Goal: Browse casually: Explore the website without a specific task or goal

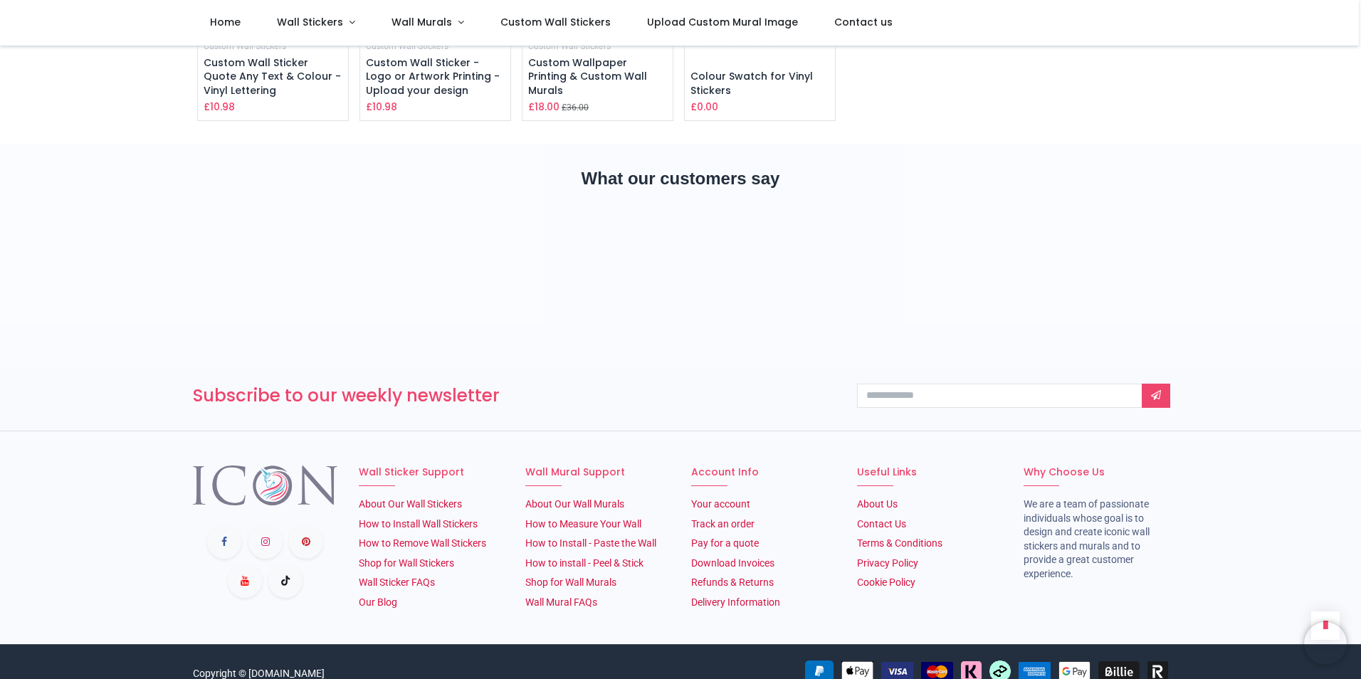
scroll to position [2053, 0]
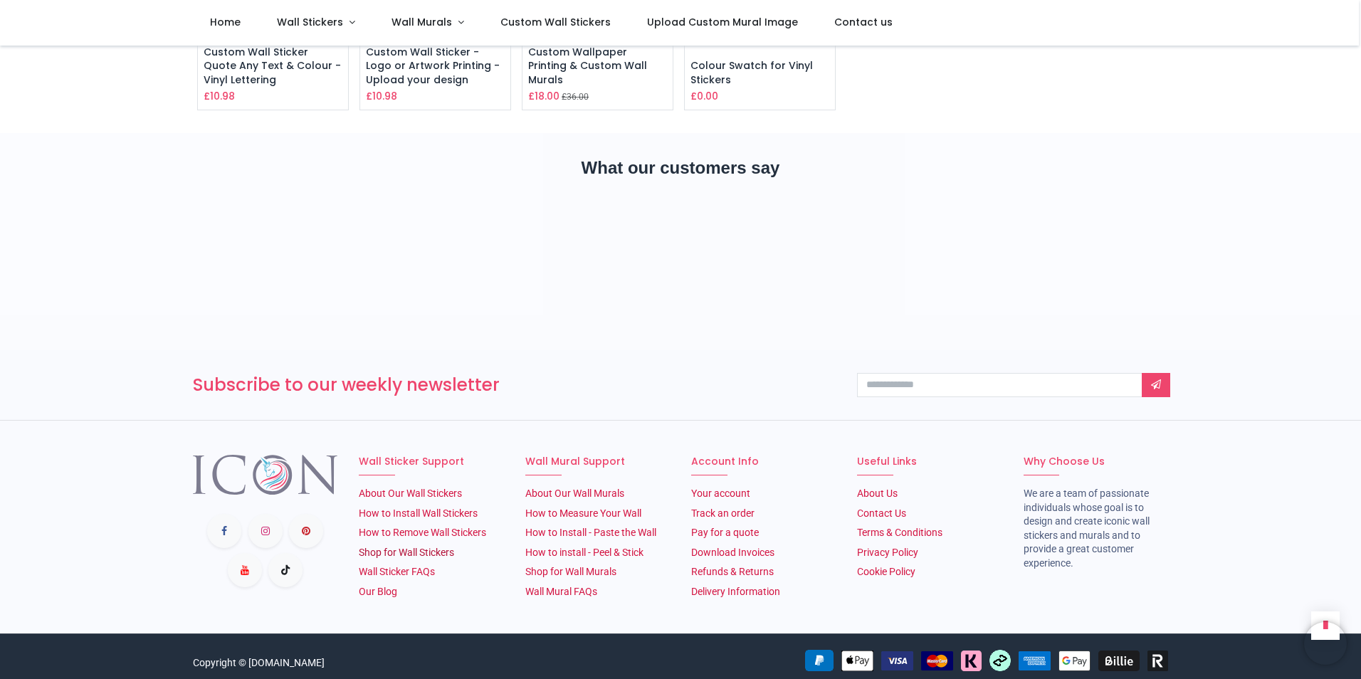
click at [404, 547] on link "Shop for Wall Stickers" at bounding box center [406, 552] width 95 height 11
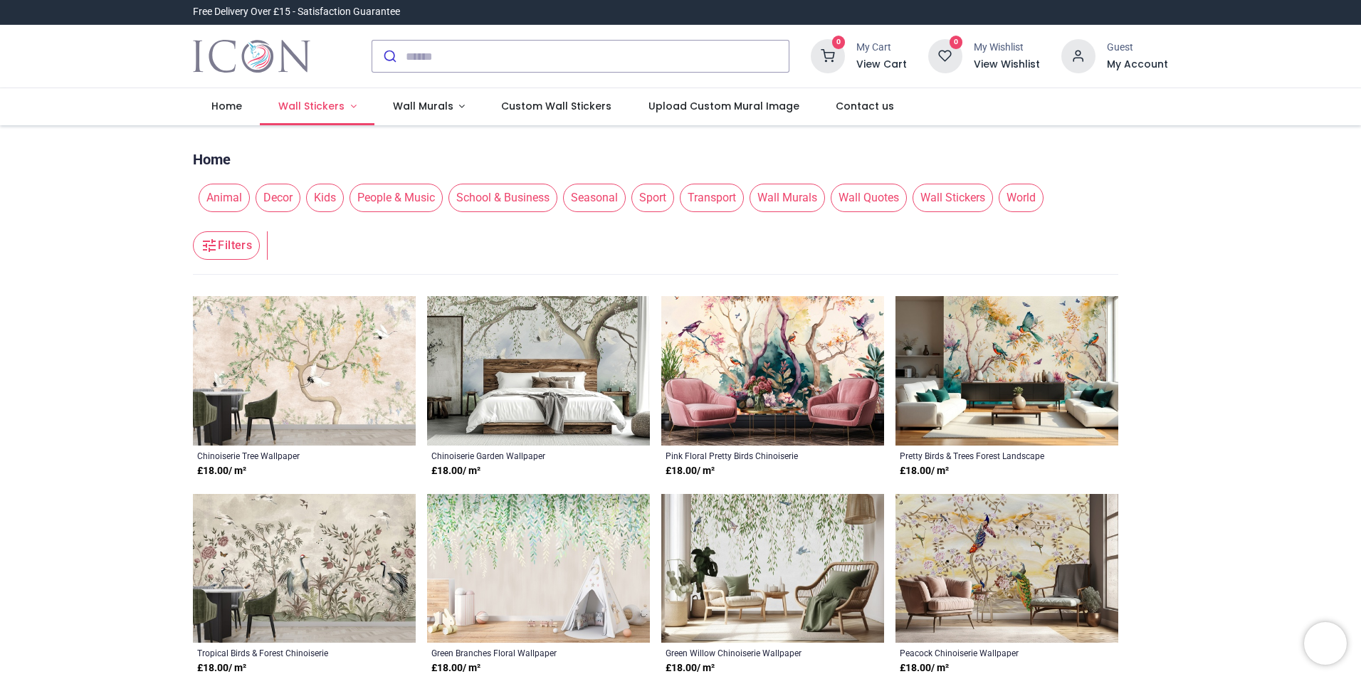
click at [314, 96] on link "Wall Stickers" at bounding box center [317, 106] width 115 height 37
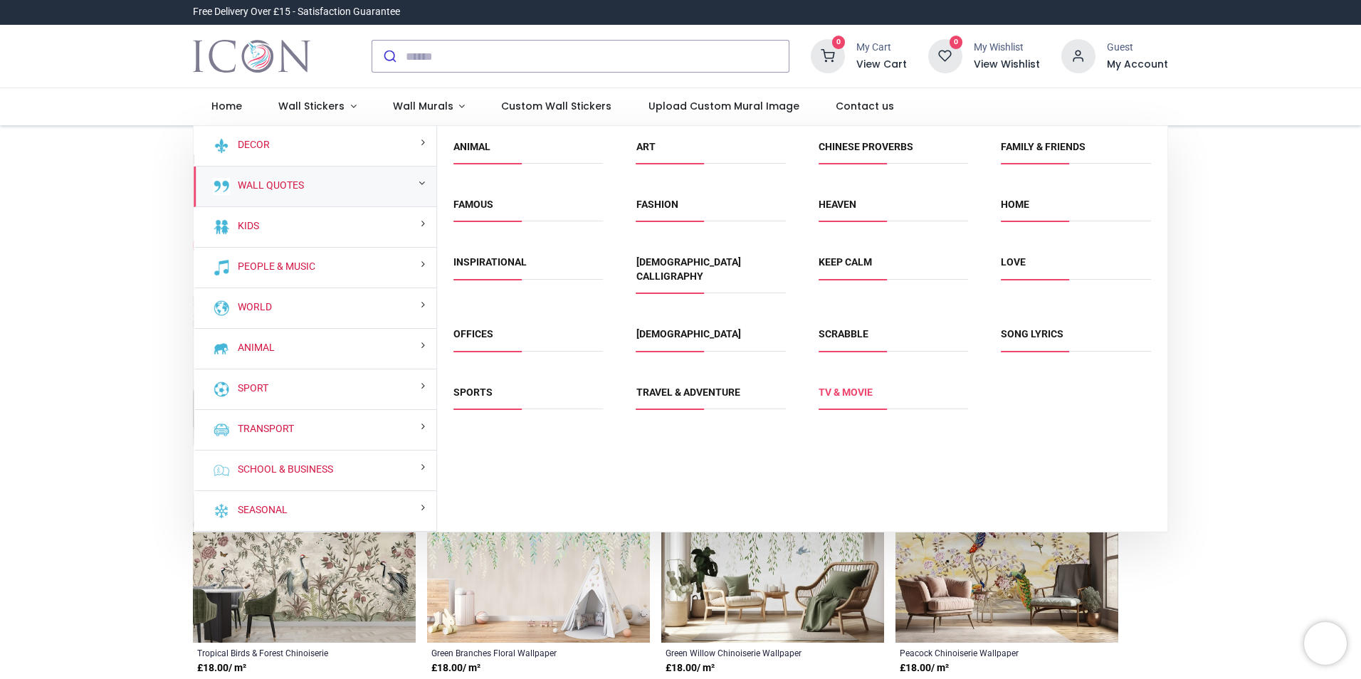
click at [844, 387] on link "TV & Movie" at bounding box center [846, 392] width 54 height 11
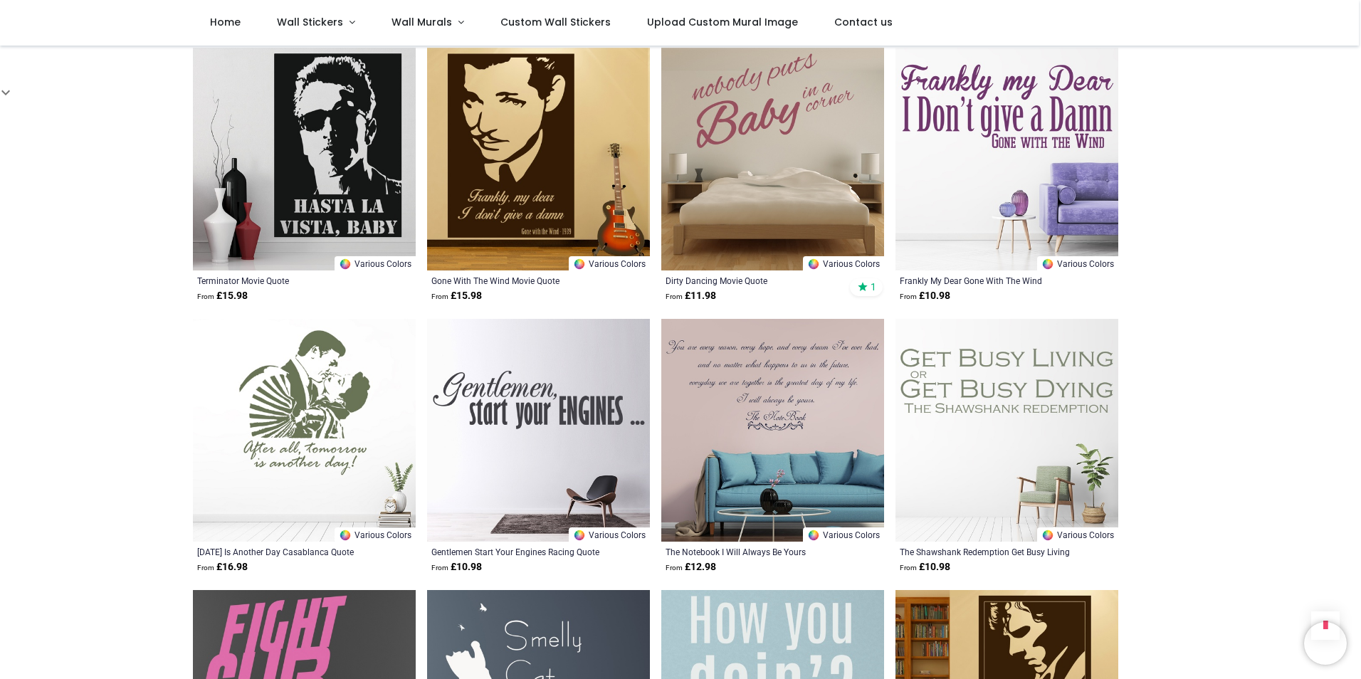
scroll to position [1139, 0]
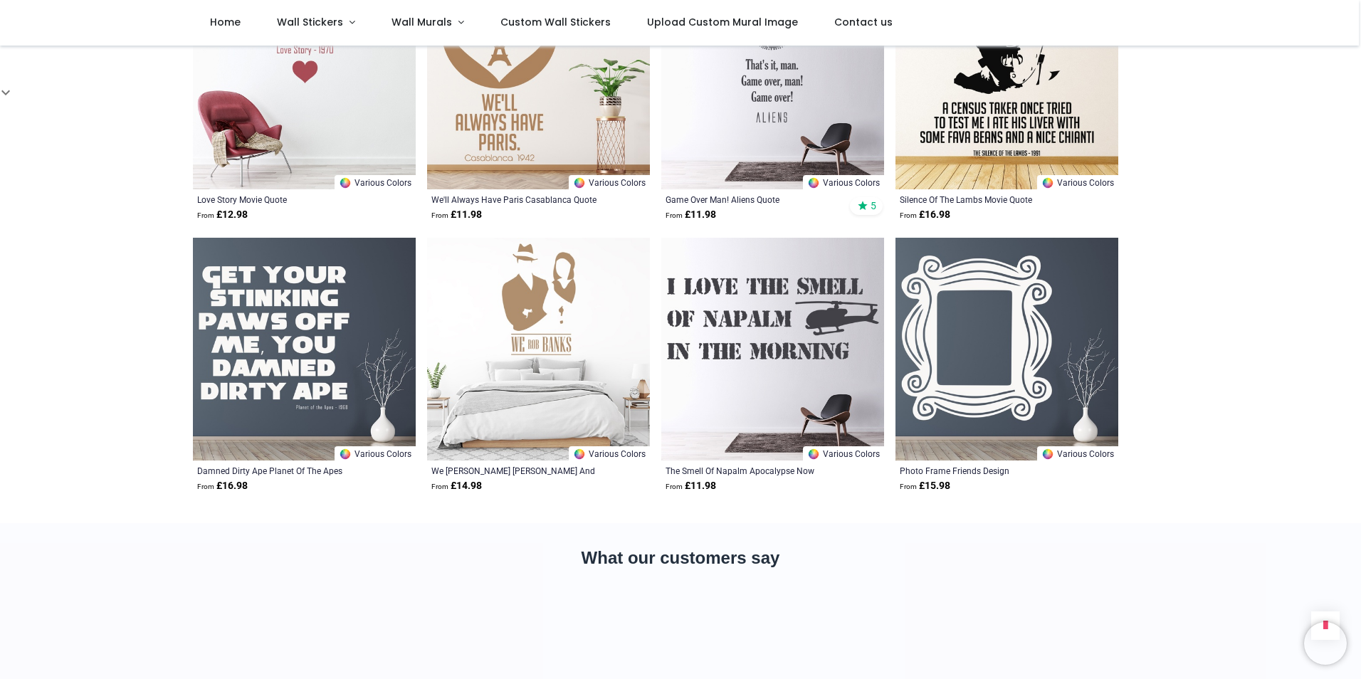
scroll to position [1994, 0]
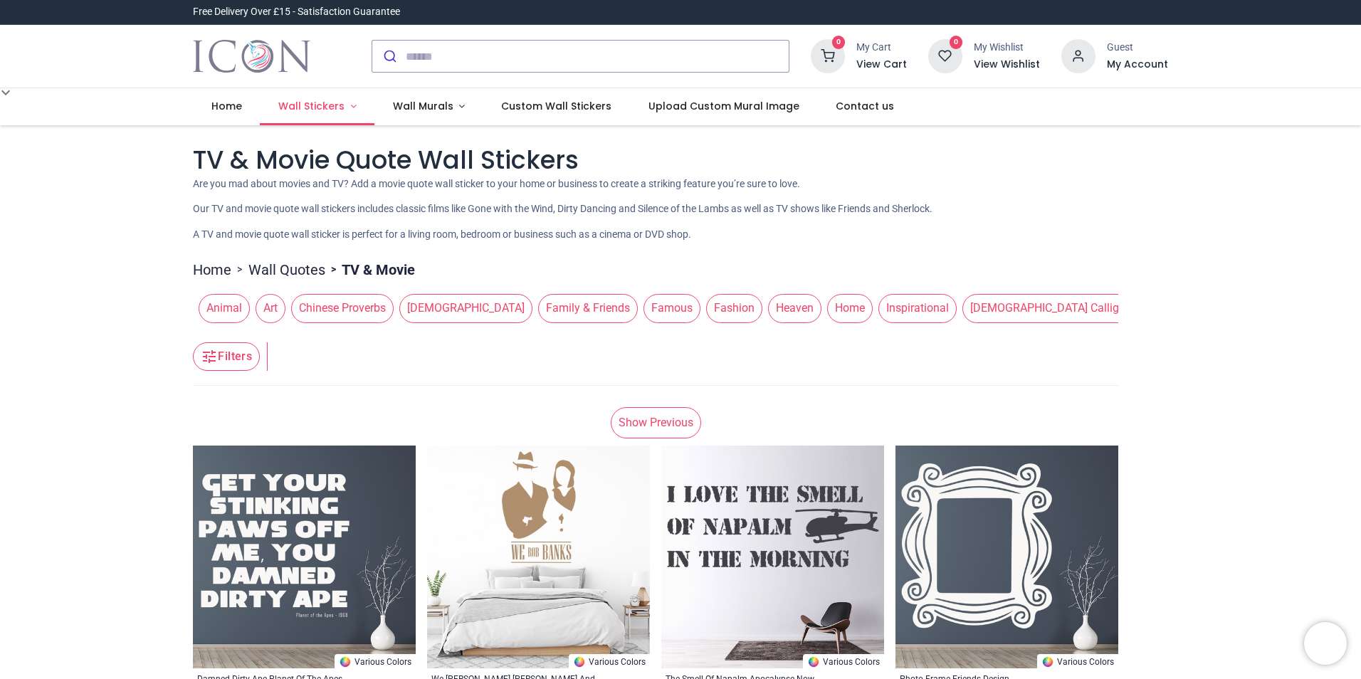
click at [314, 104] on span "Wall Stickers" at bounding box center [311, 106] width 66 height 14
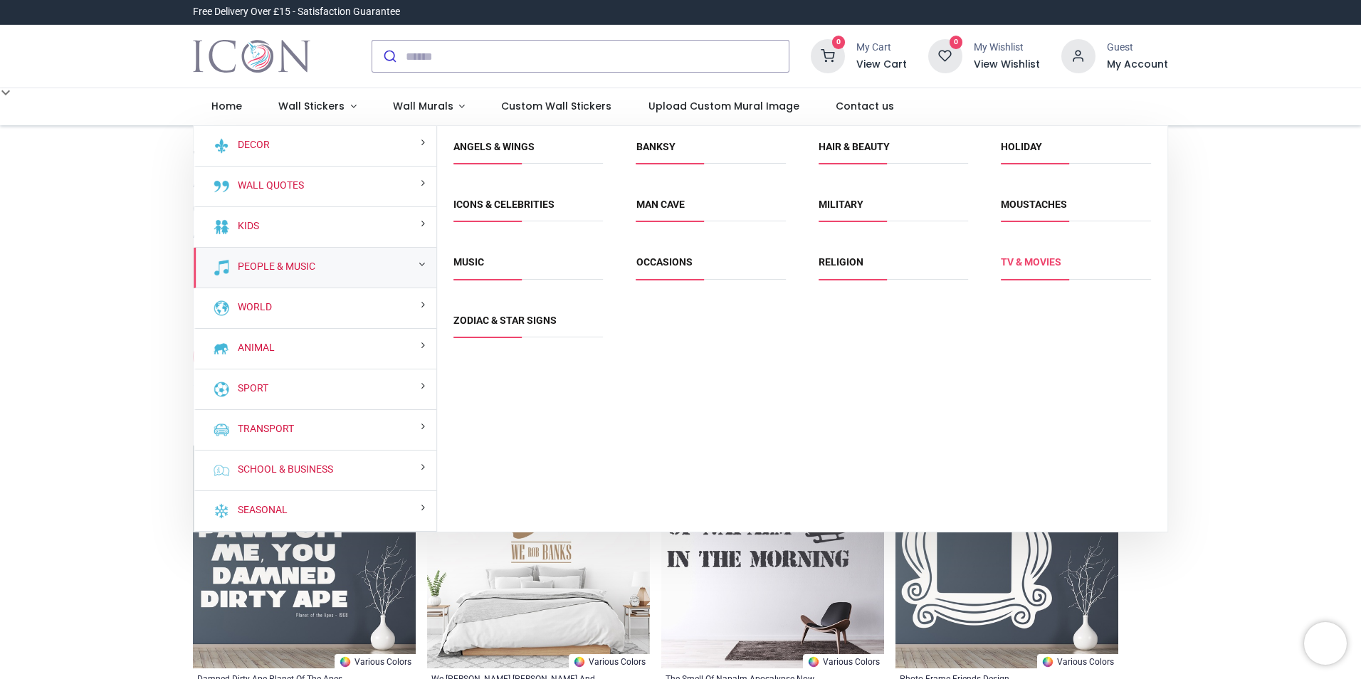
click at [1042, 259] on link "TV & Movies" at bounding box center [1031, 261] width 61 height 11
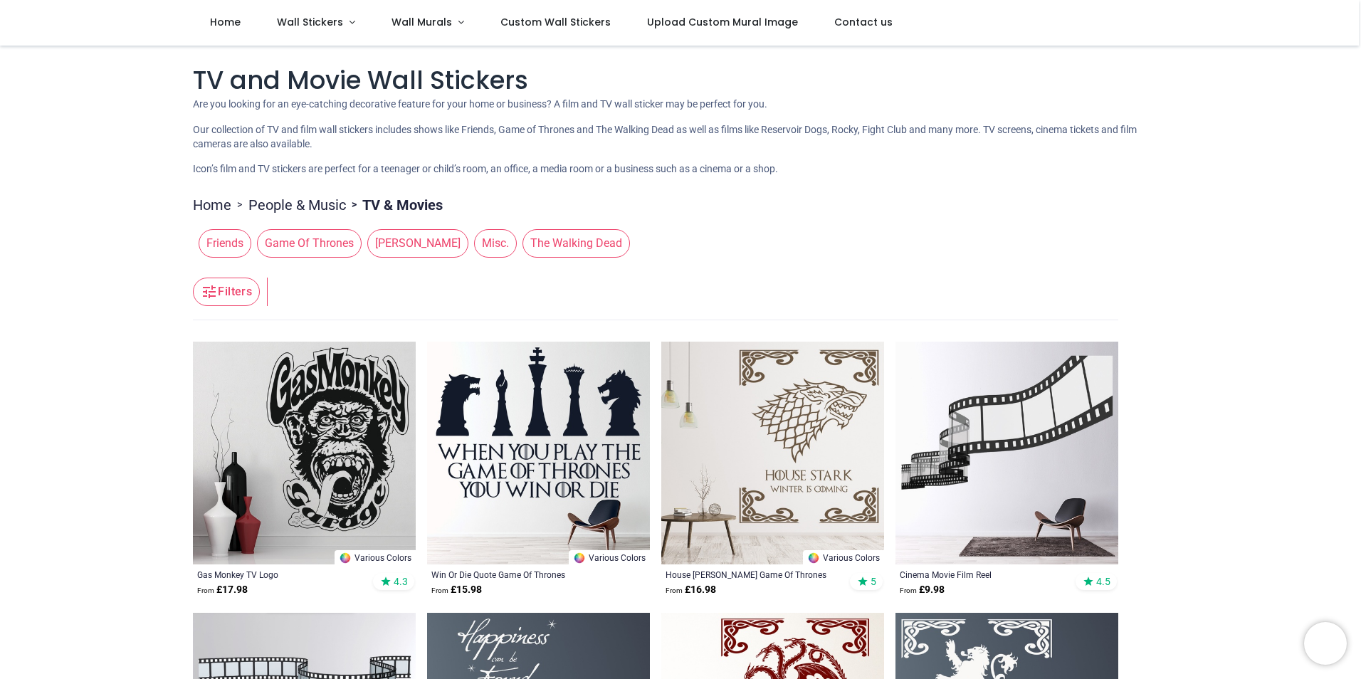
scroll to position [142, 0]
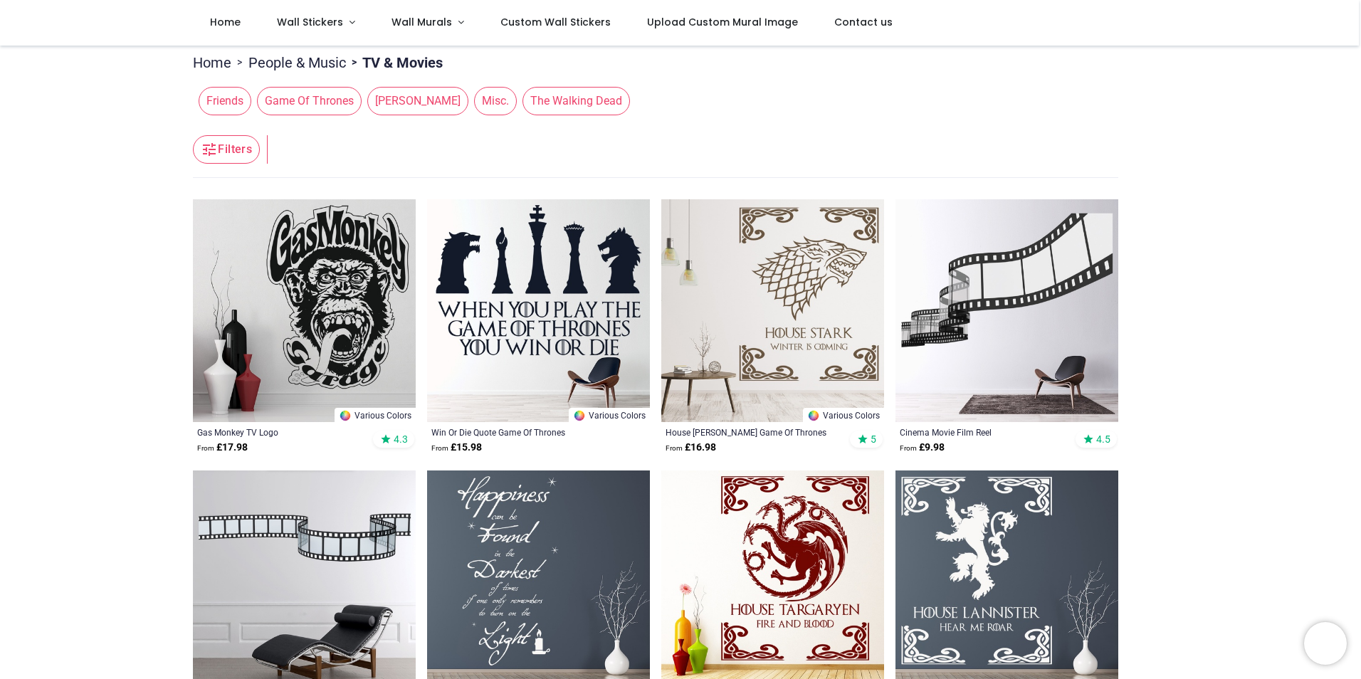
click at [984, 287] on img at bounding box center [1007, 310] width 223 height 223
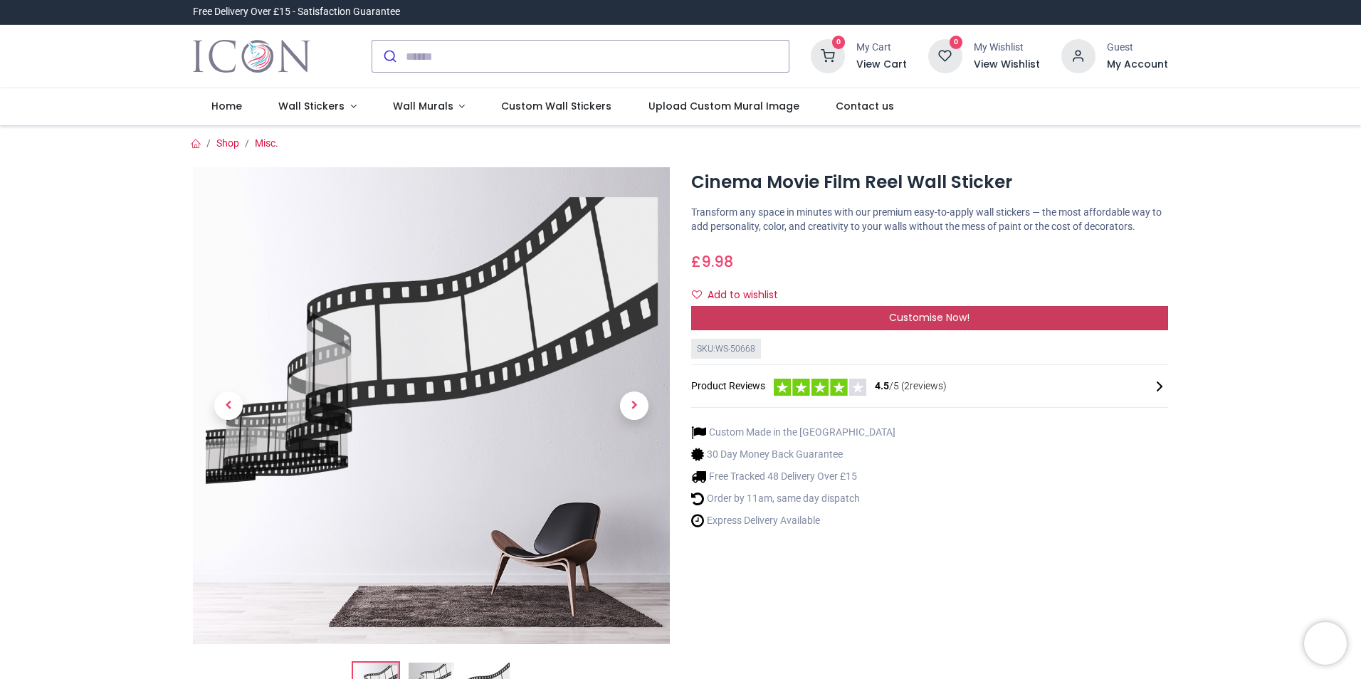
click at [839, 310] on div "Customise Now!" at bounding box center [929, 318] width 477 height 24
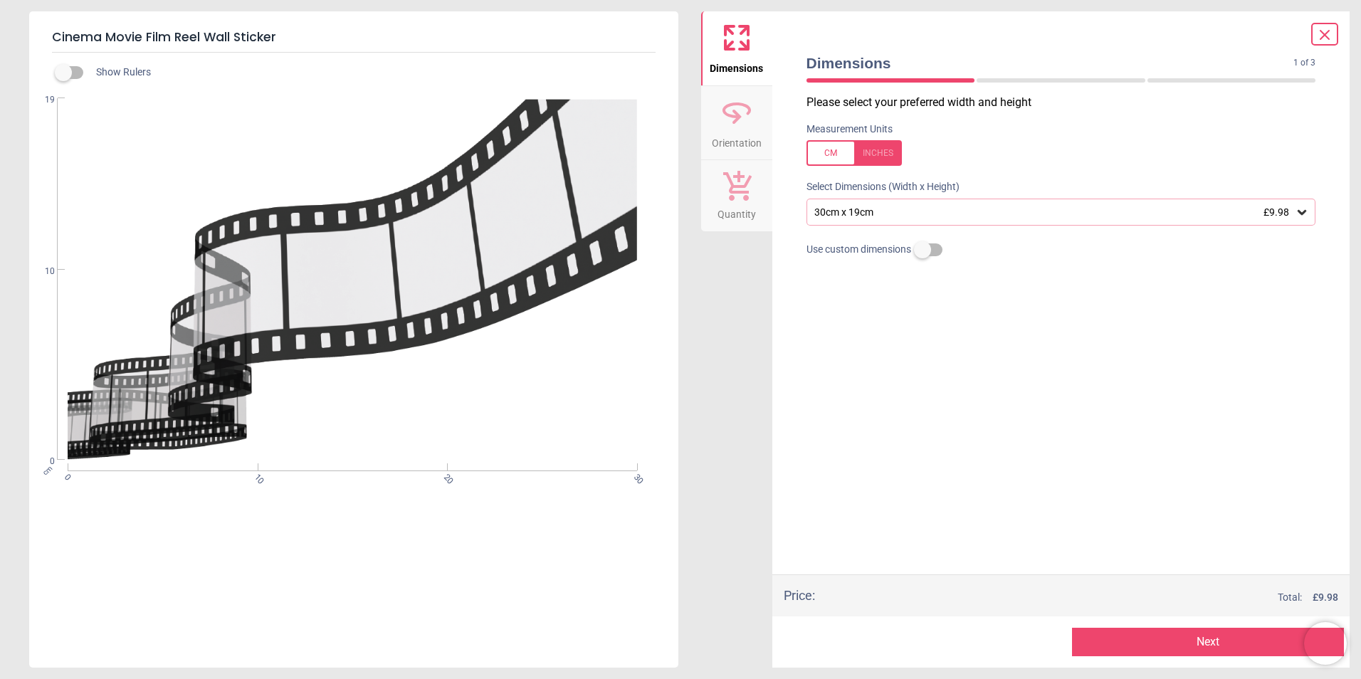
click at [891, 209] on div "30cm x 19cm £9.98" at bounding box center [1054, 212] width 483 height 12
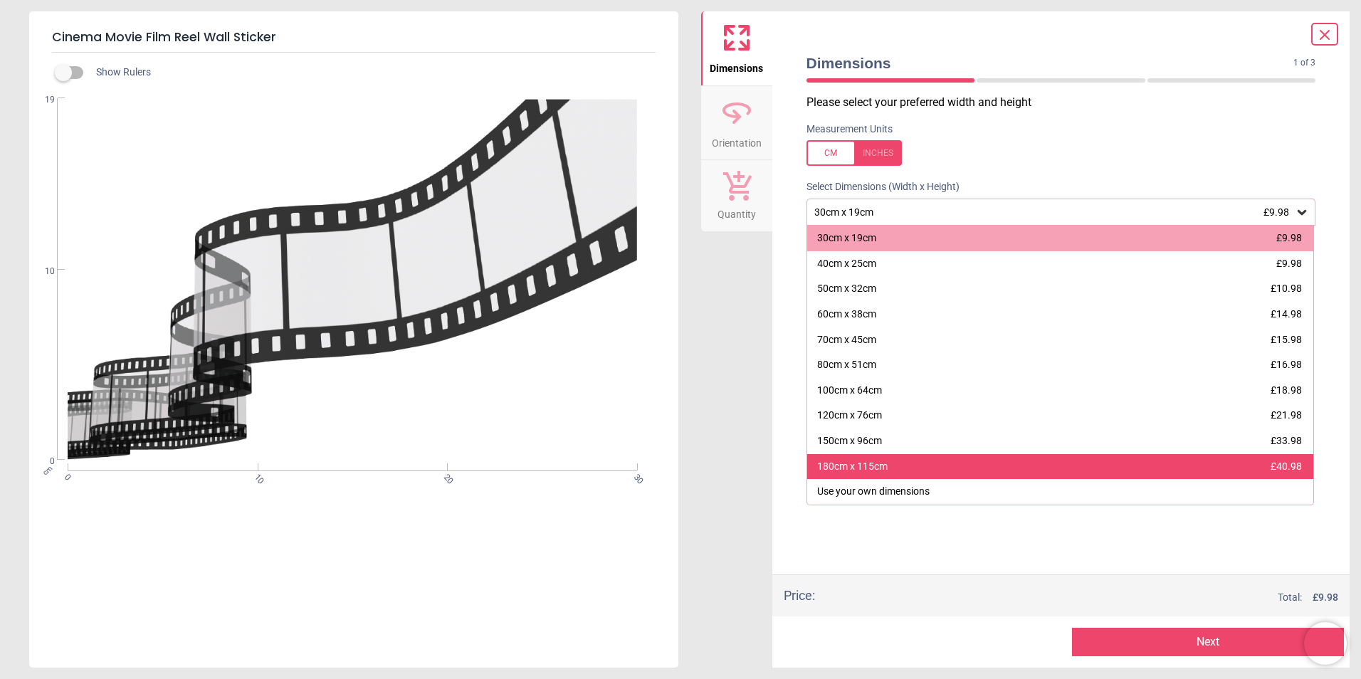
click at [859, 472] on div "180cm x 115cm" at bounding box center [852, 467] width 70 height 14
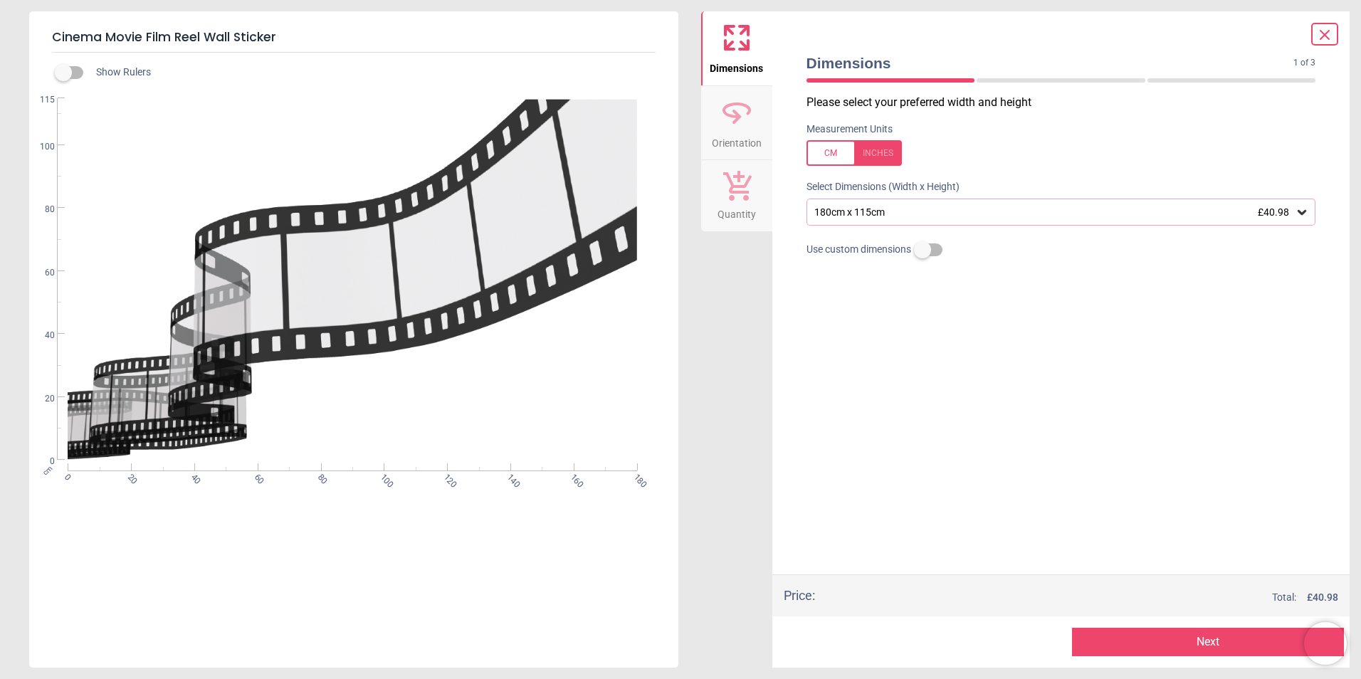
click at [728, 126] on icon at bounding box center [737, 112] width 34 height 34
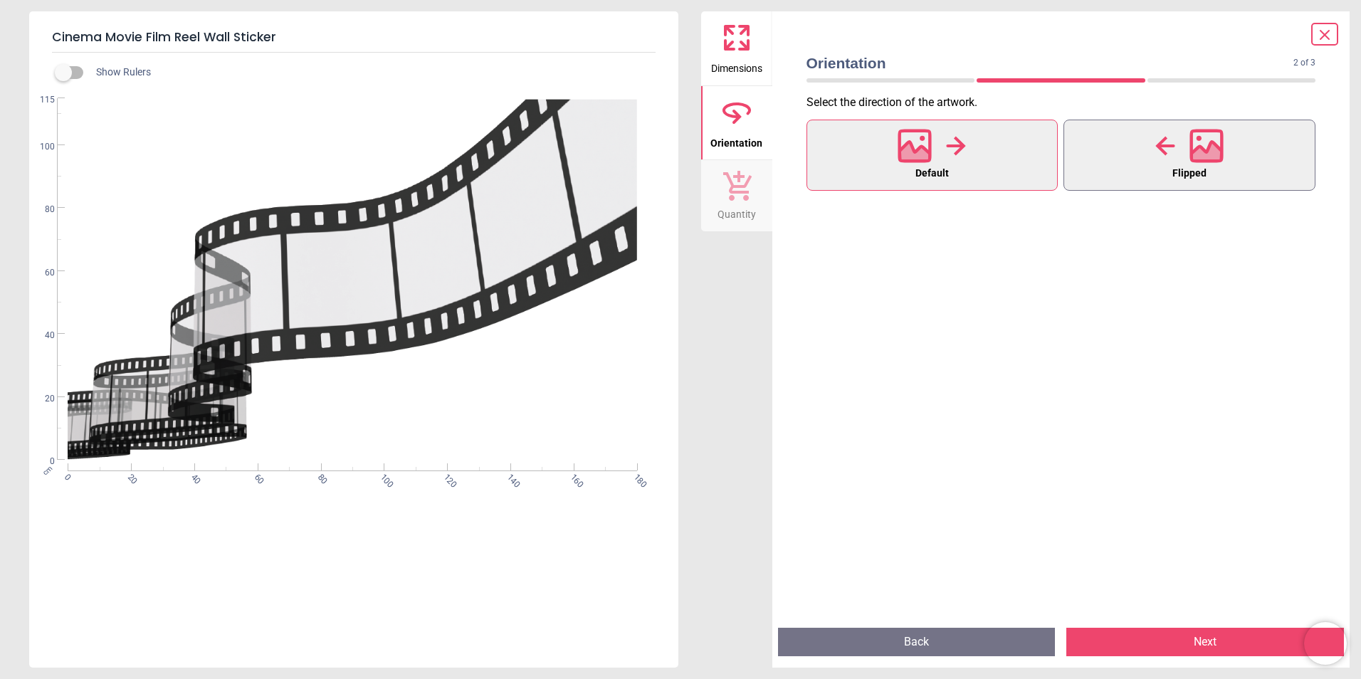
click at [1236, 137] on button "Flipped" at bounding box center [1190, 155] width 252 height 71
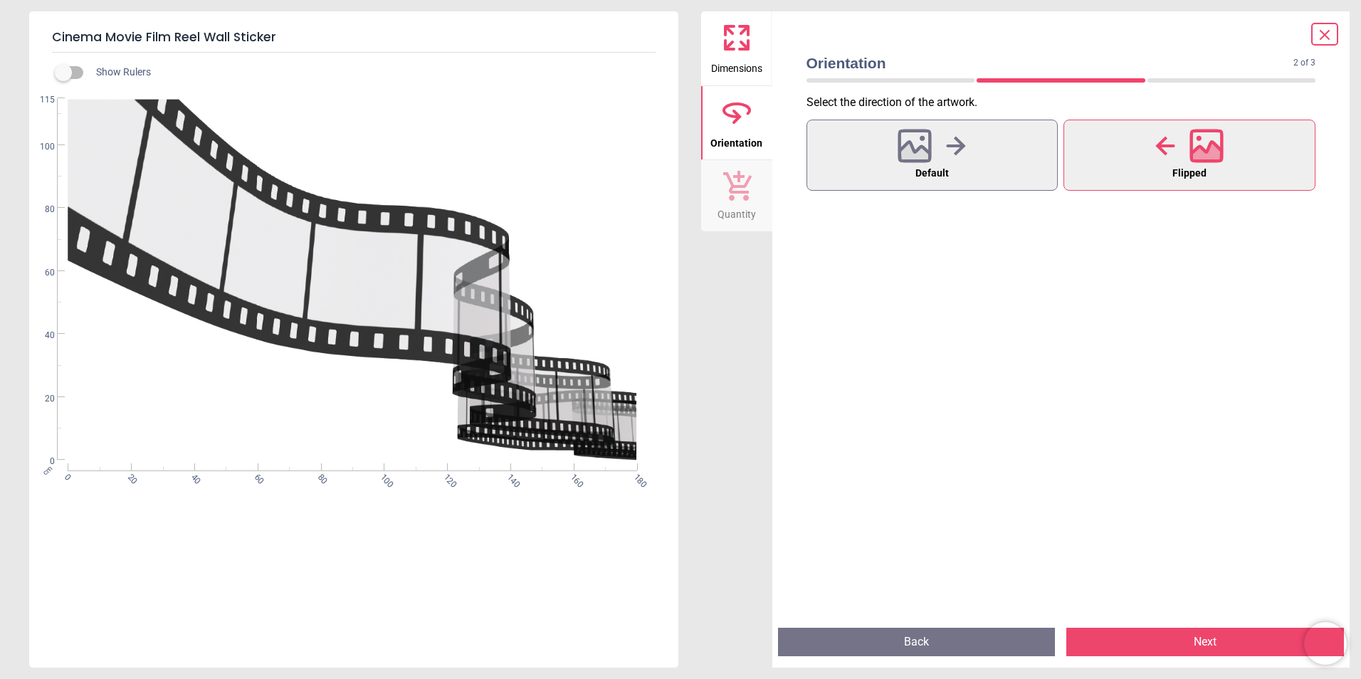
click at [1237, 642] on button "Next" at bounding box center [1206, 642] width 278 height 28
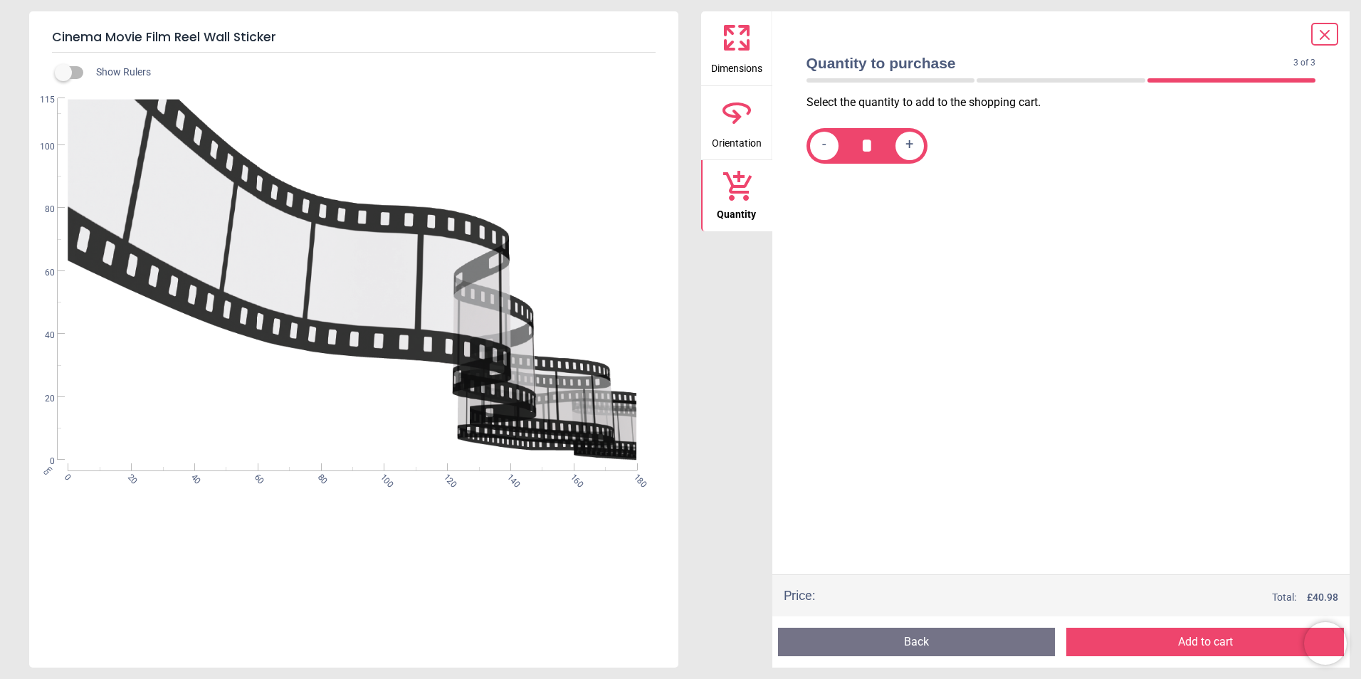
click at [1323, 33] on icon at bounding box center [1325, 35] width 9 height 9
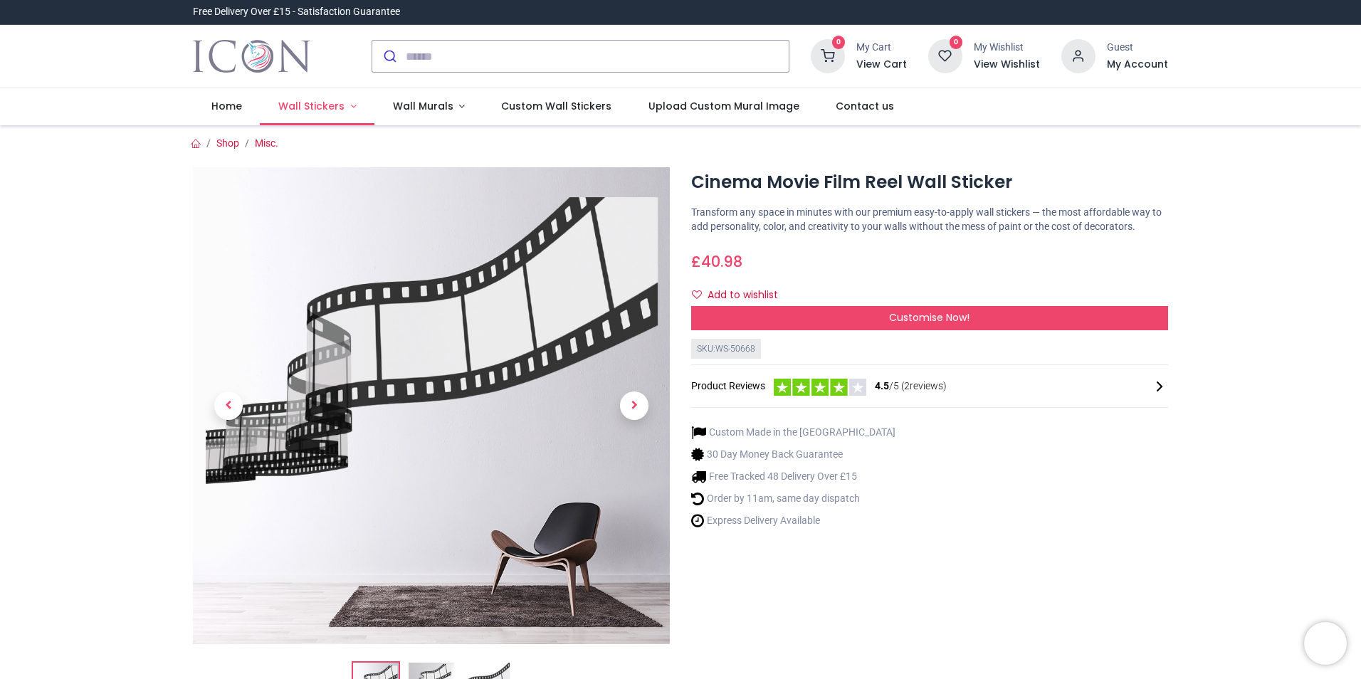
click at [318, 107] on span "Wall Stickers" at bounding box center [311, 106] width 66 height 14
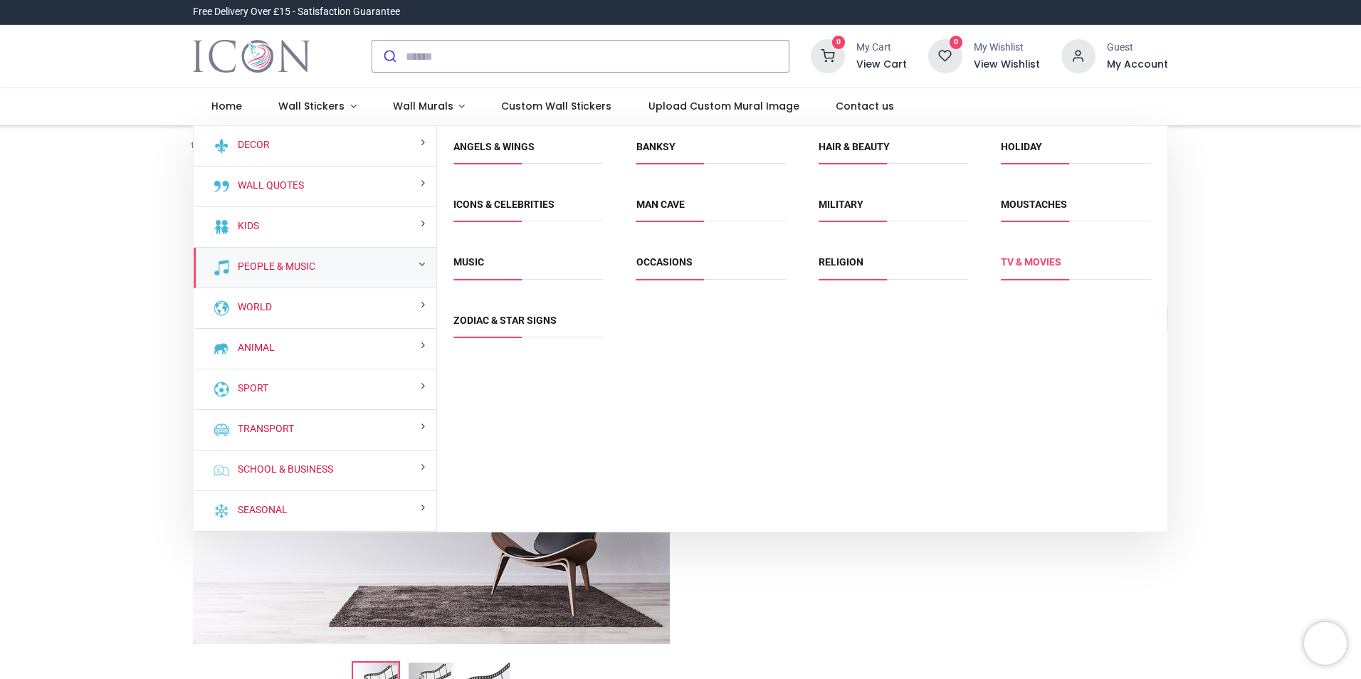
click at [1002, 267] on link "TV & Movies" at bounding box center [1031, 261] width 61 height 11
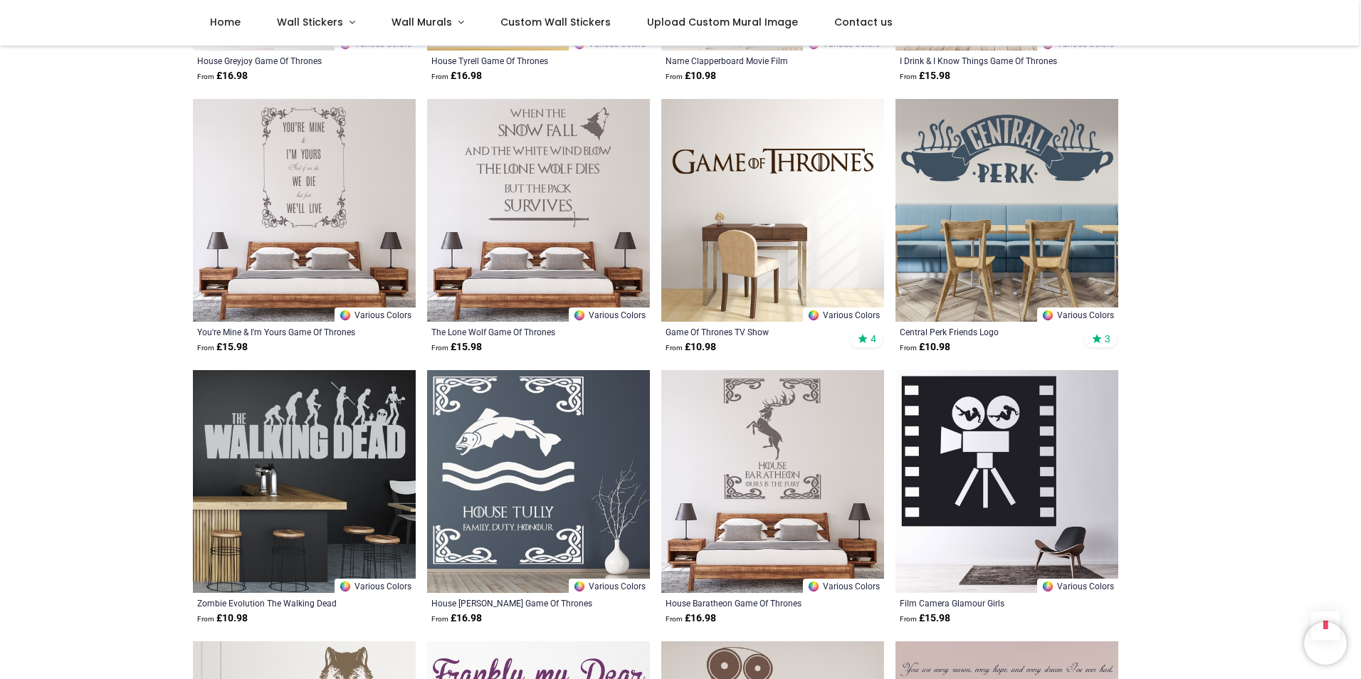
scroll to position [3204, 0]
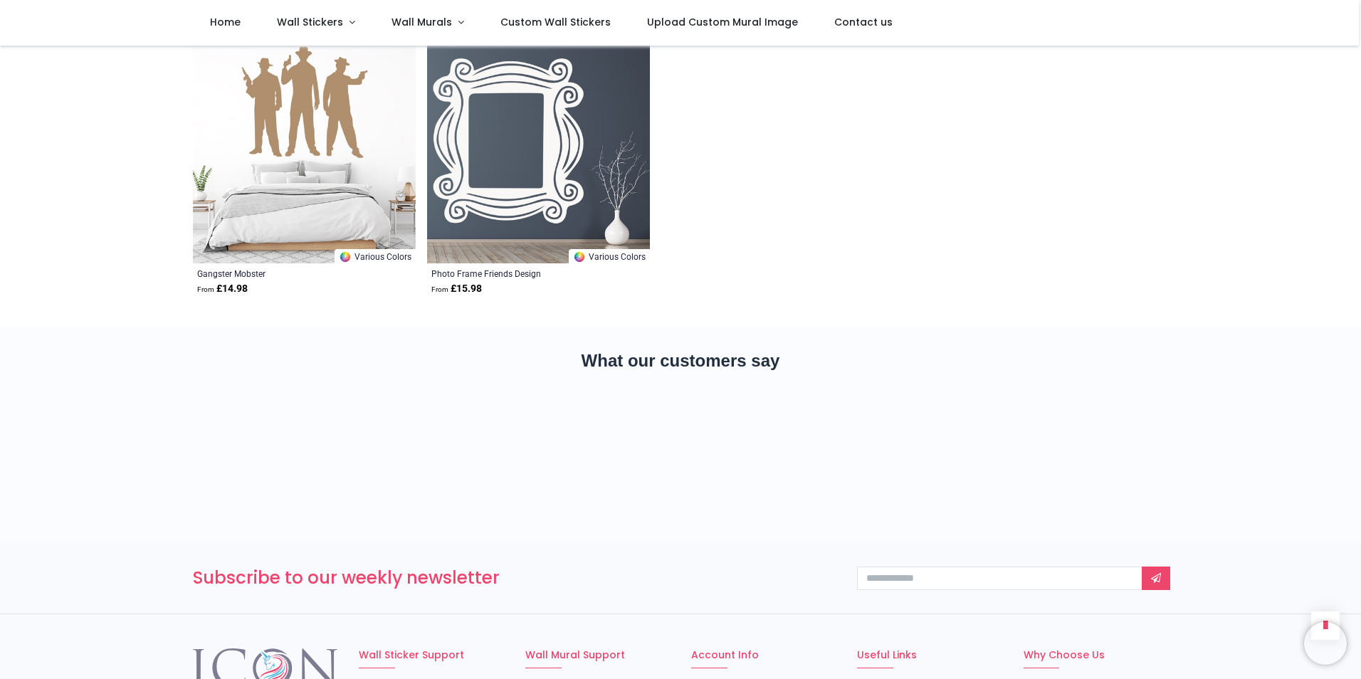
scroll to position [4343, 0]
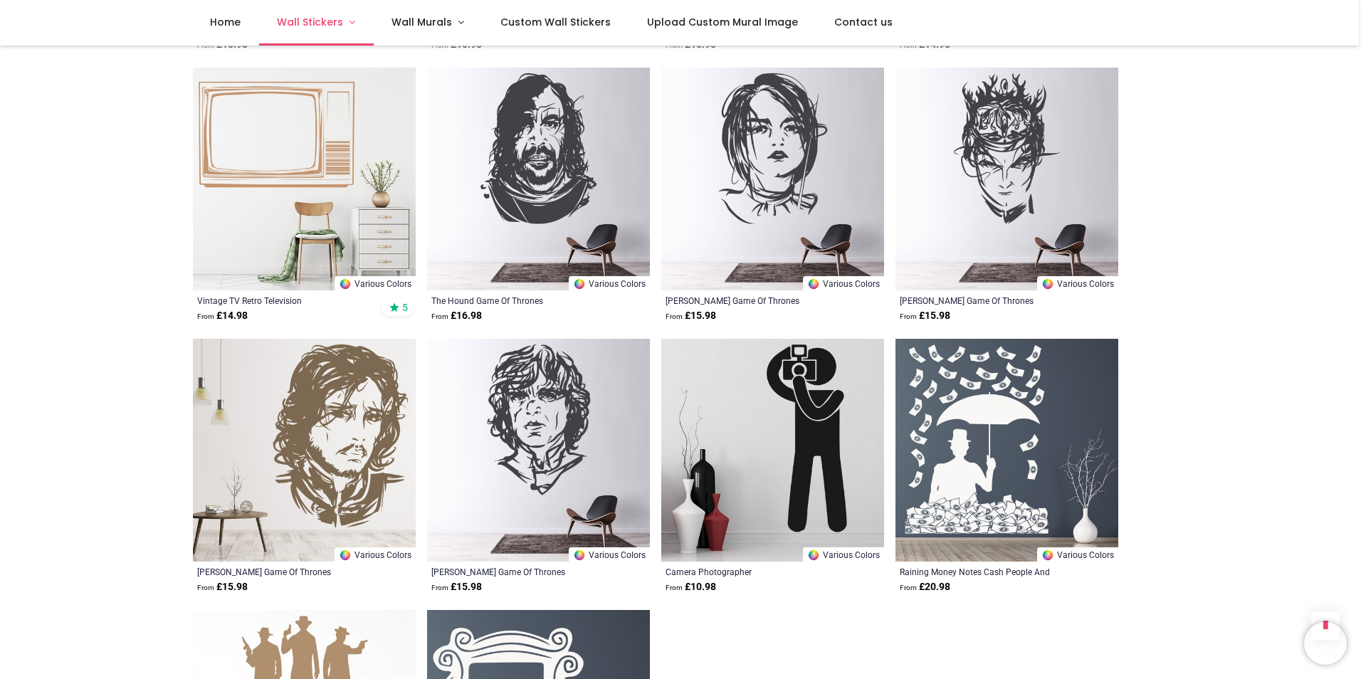
click at [295, 15] on span "Wall Stickers" at bounding box center [310, 22] width 66 height 14
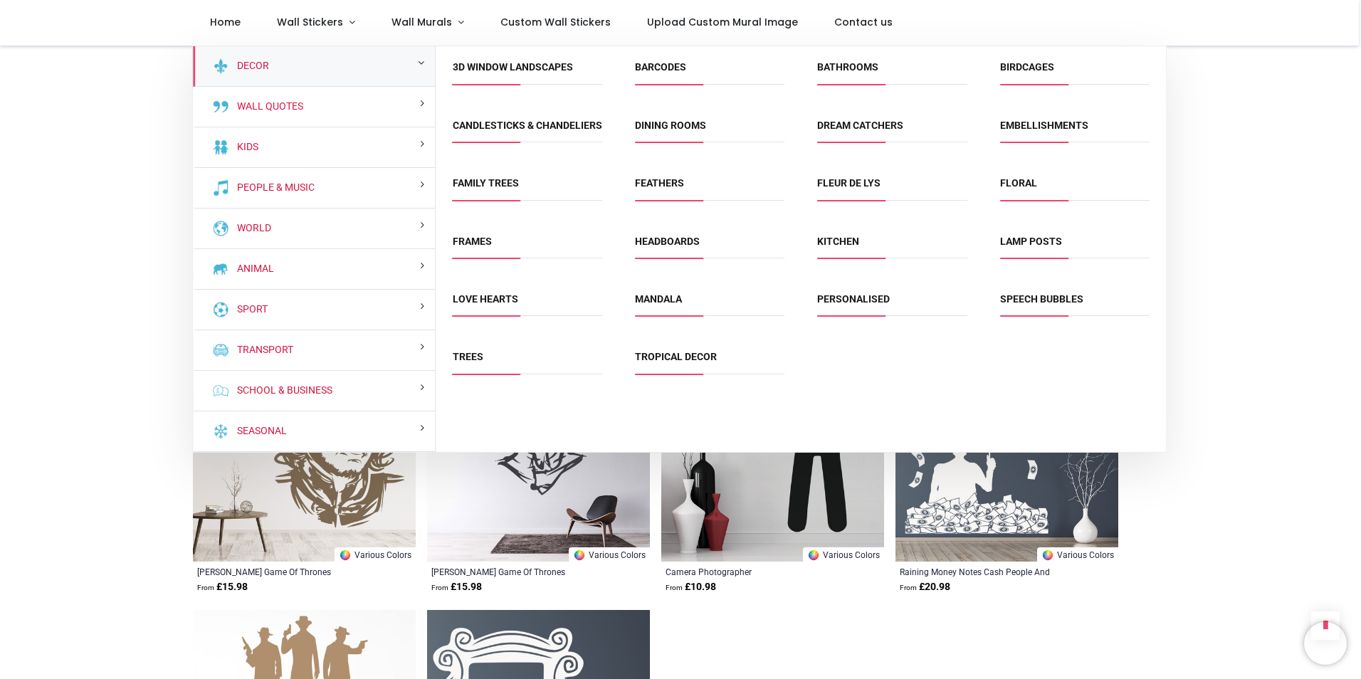
click at [470, 258] on span "Frames" at bounding box center [528, 246] width 150 height 23
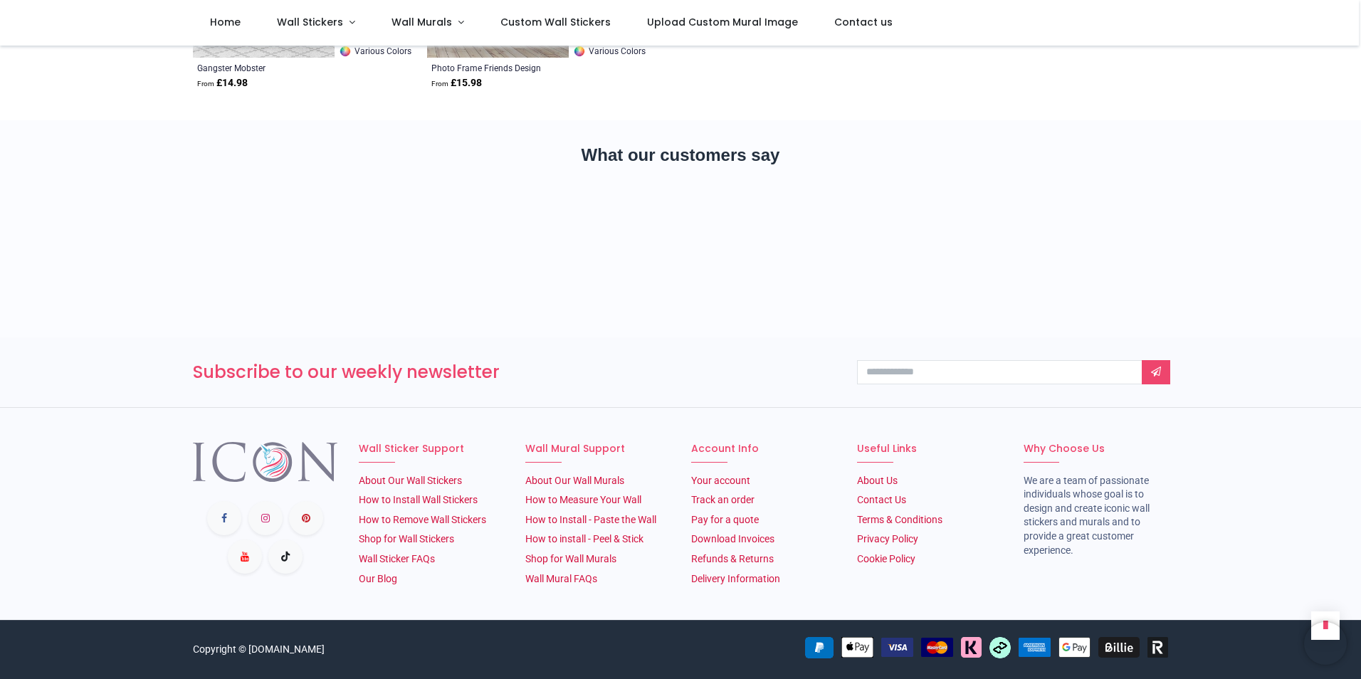
scroll to position [595, 0]
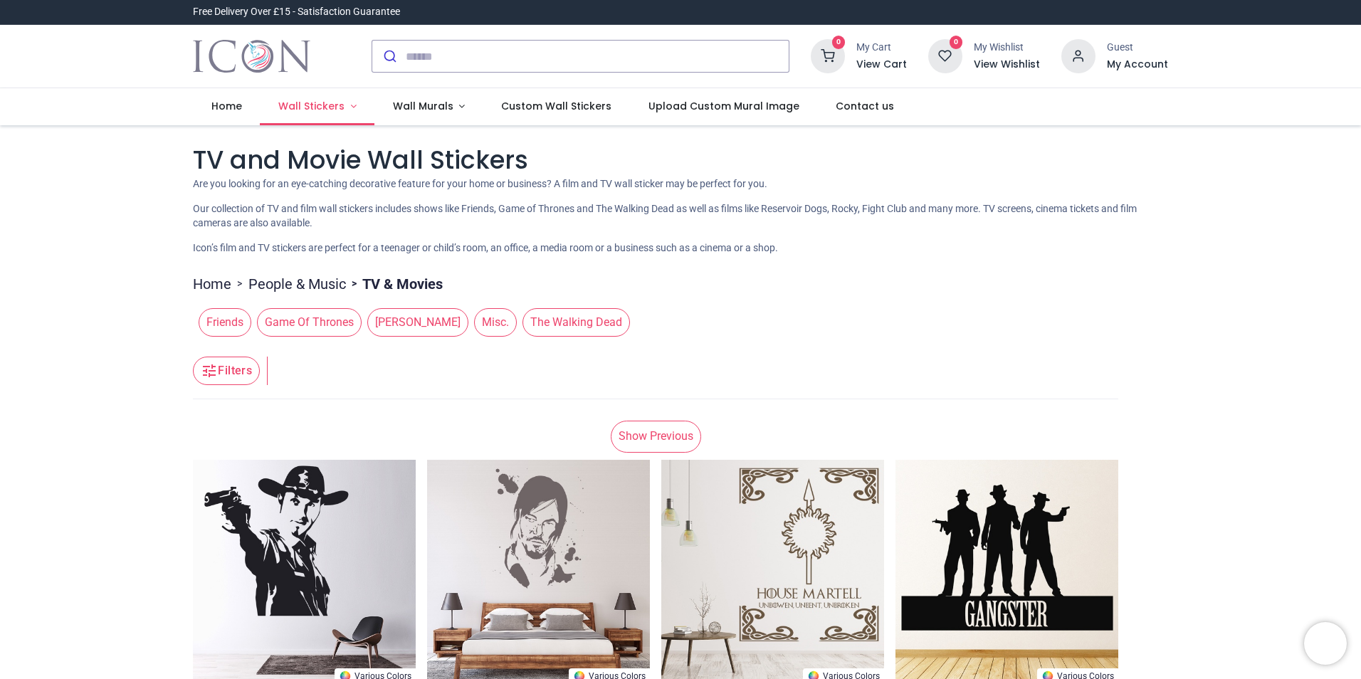
click at [336, 100] on span "Wall Stickers" at bounding box center [311, 106] width 66 height 14
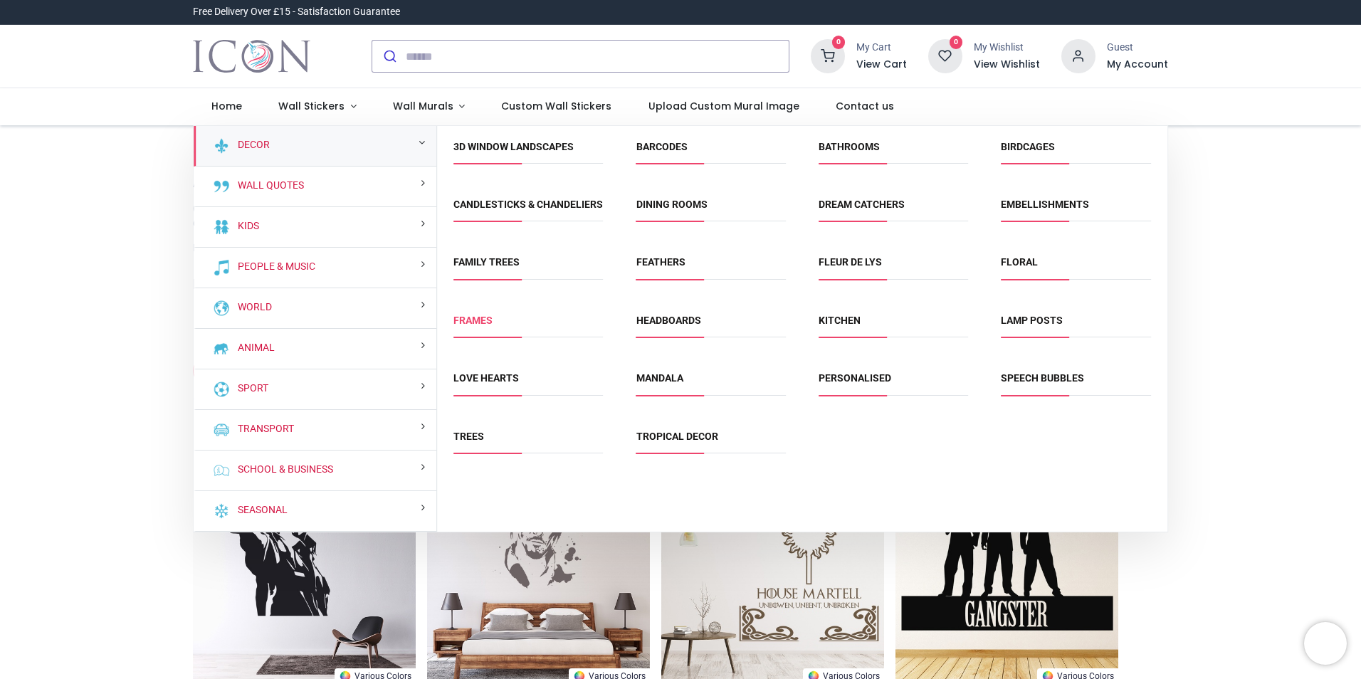
click at [475, 326] on link "Frames" at bounding box center [473, 320] width 39 height 11
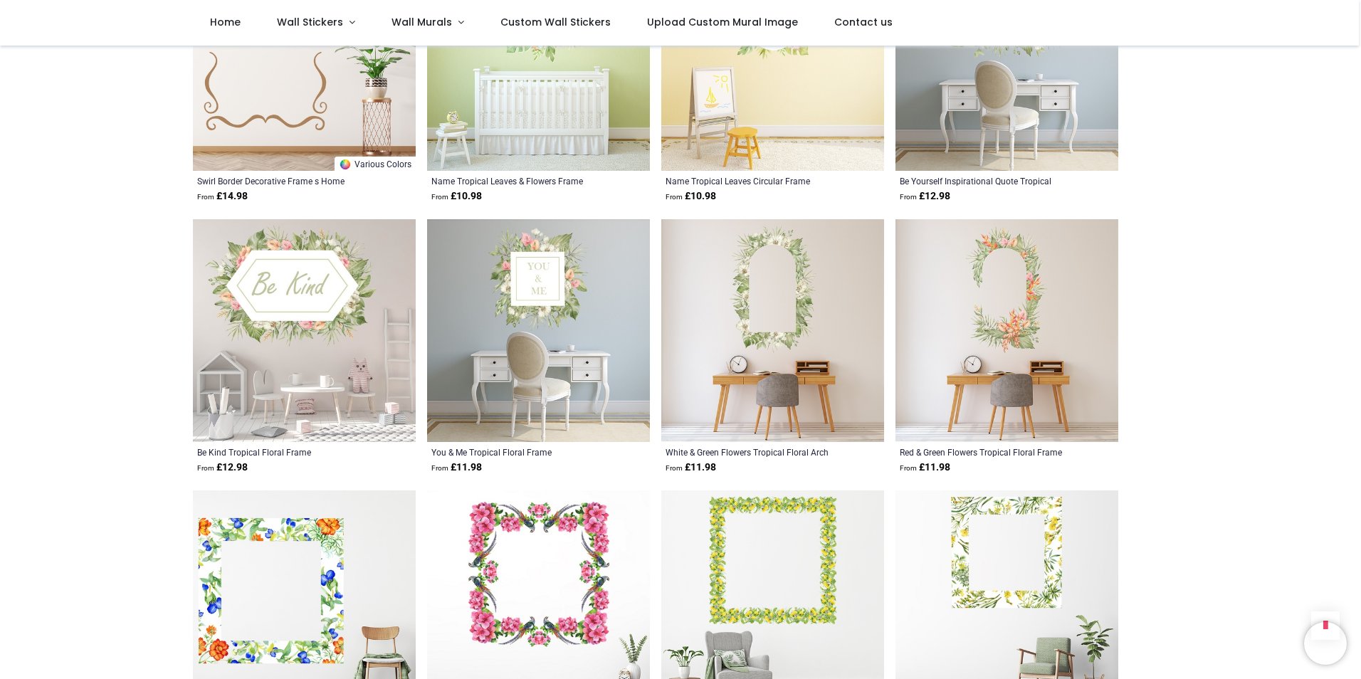
scroll to position [1068, 0]
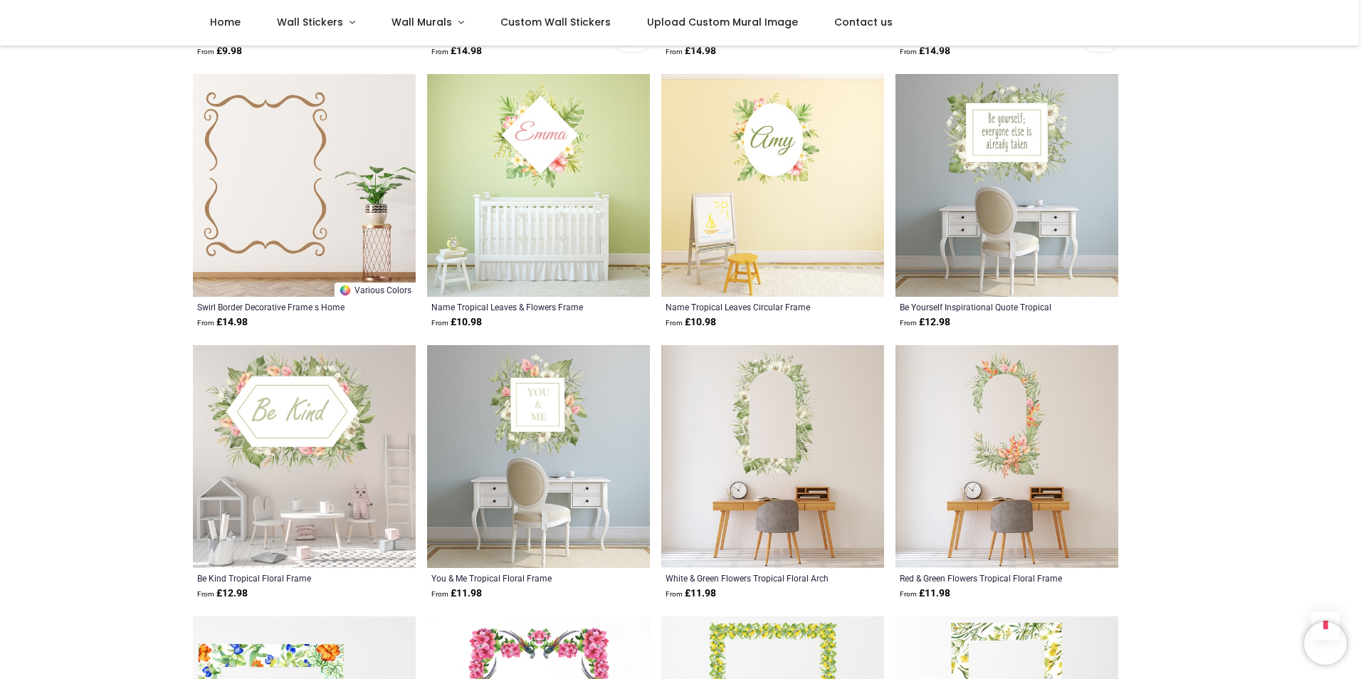
click at [245, 140] on img at bounding box center [304, 185] width 223 height 223
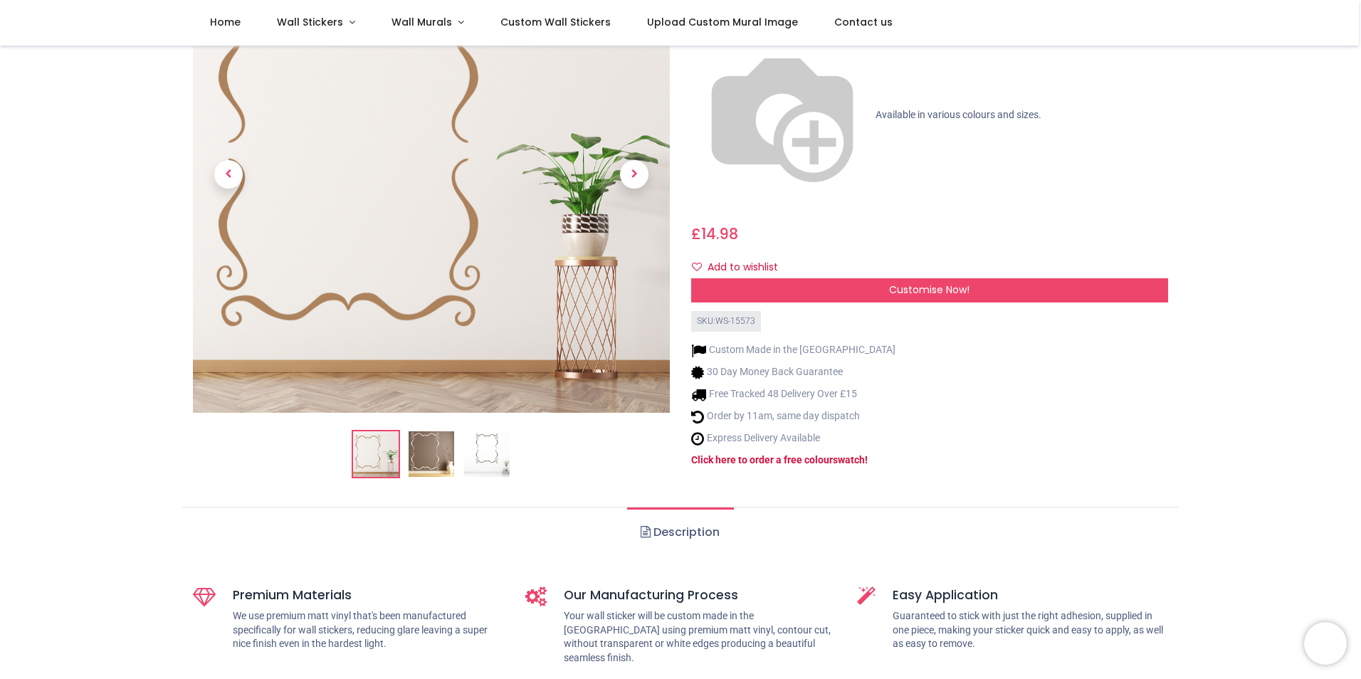
scroll to position [142, 0]
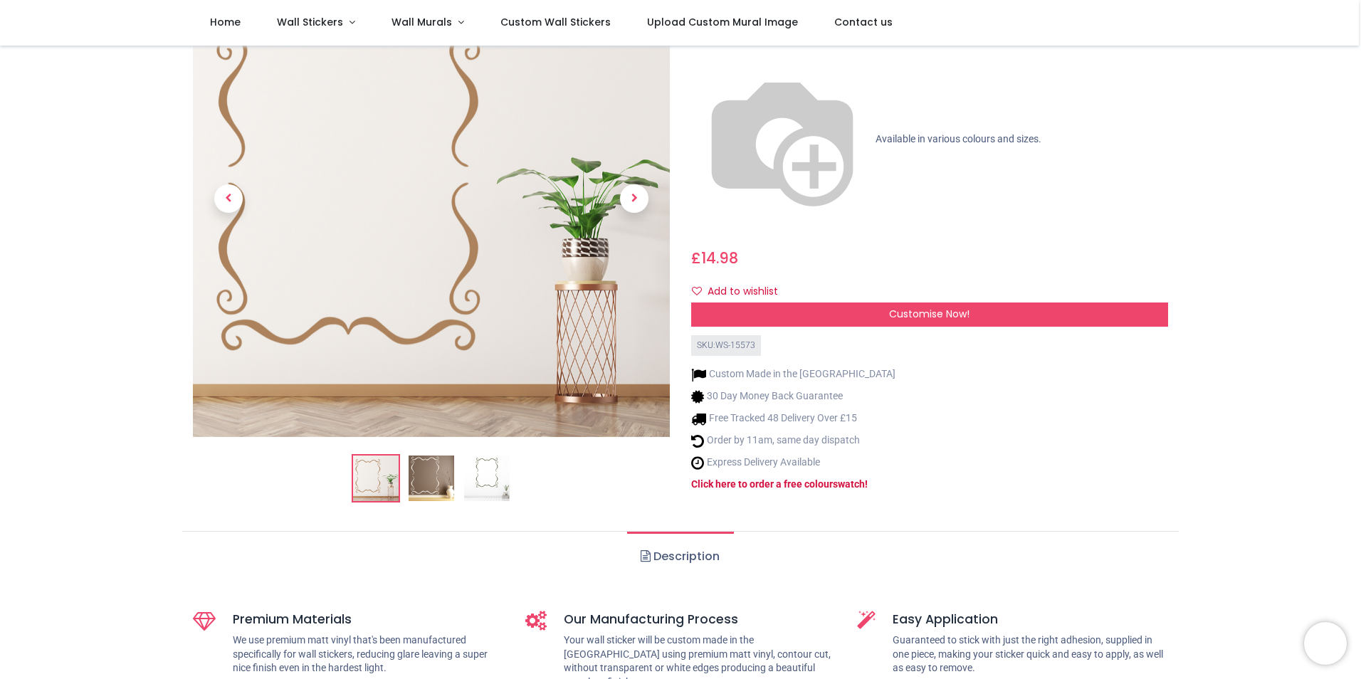
click at [439, 470] on img at bounding box center [432, 479] width 46 height 46
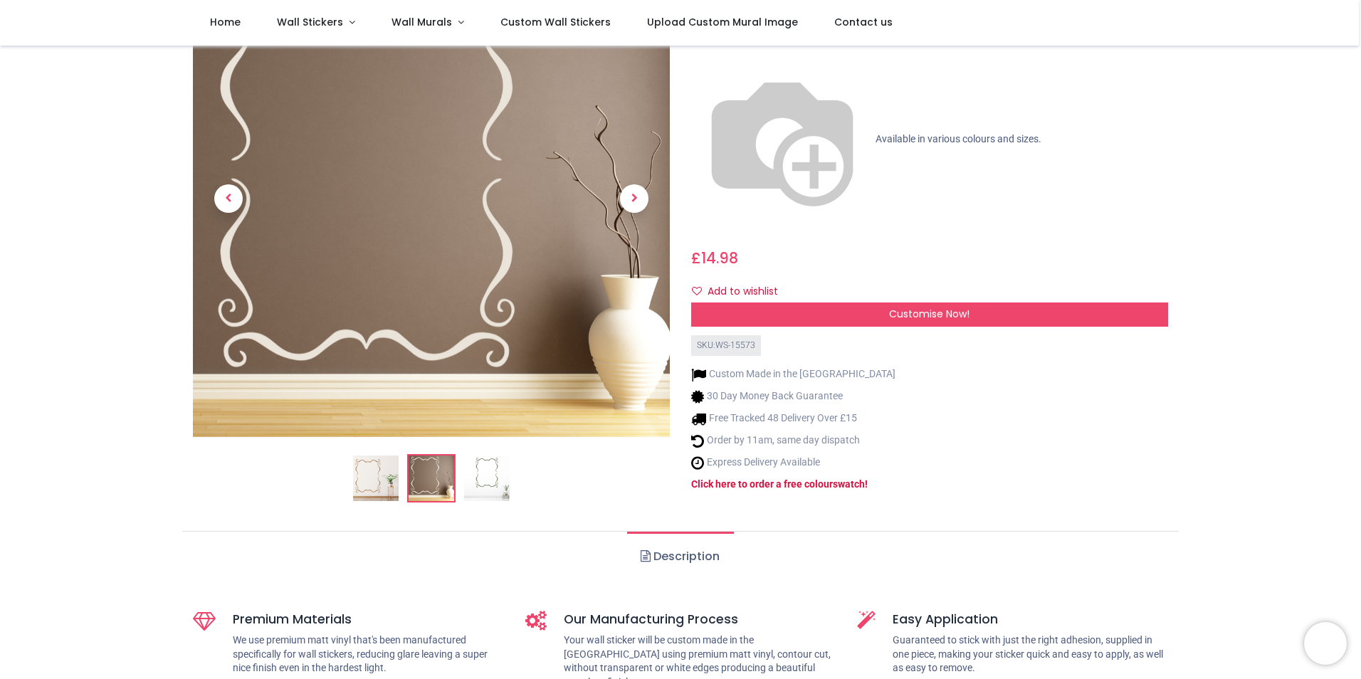
click at [483, 462] on img at bounding box center [487, 479] width 46 height 46
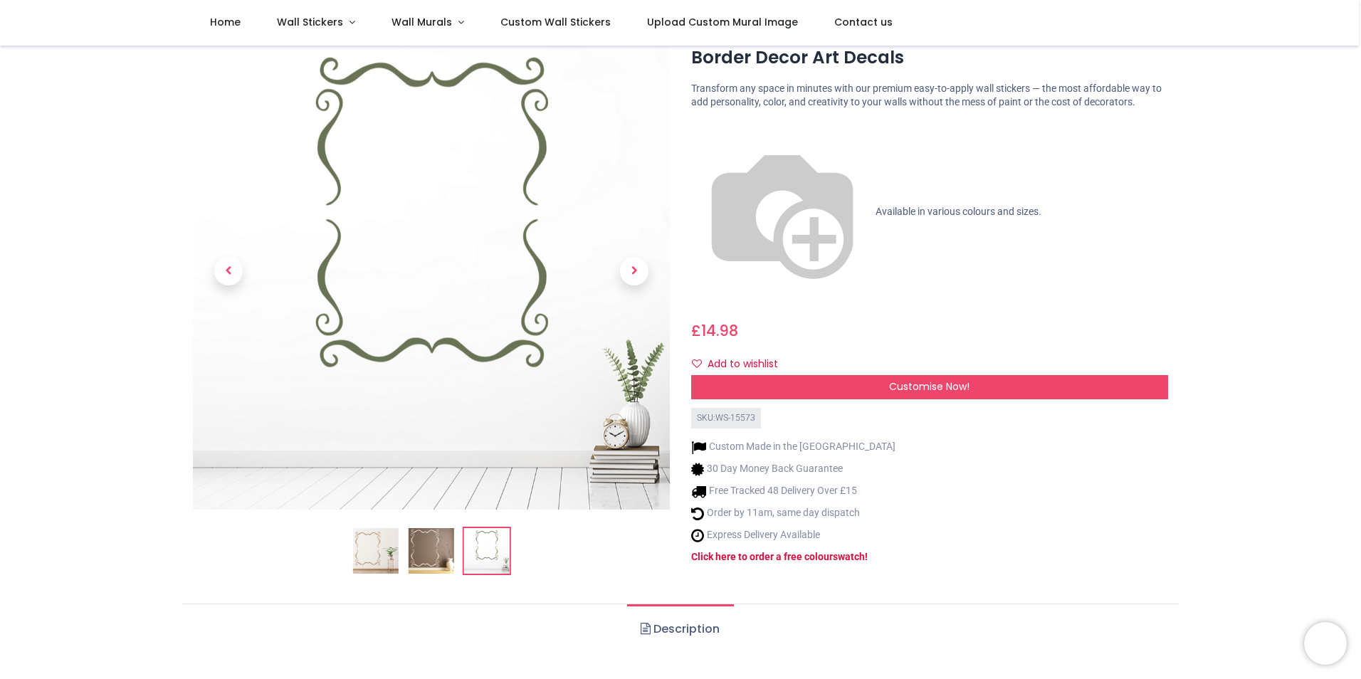
scroll to position [0, 0]
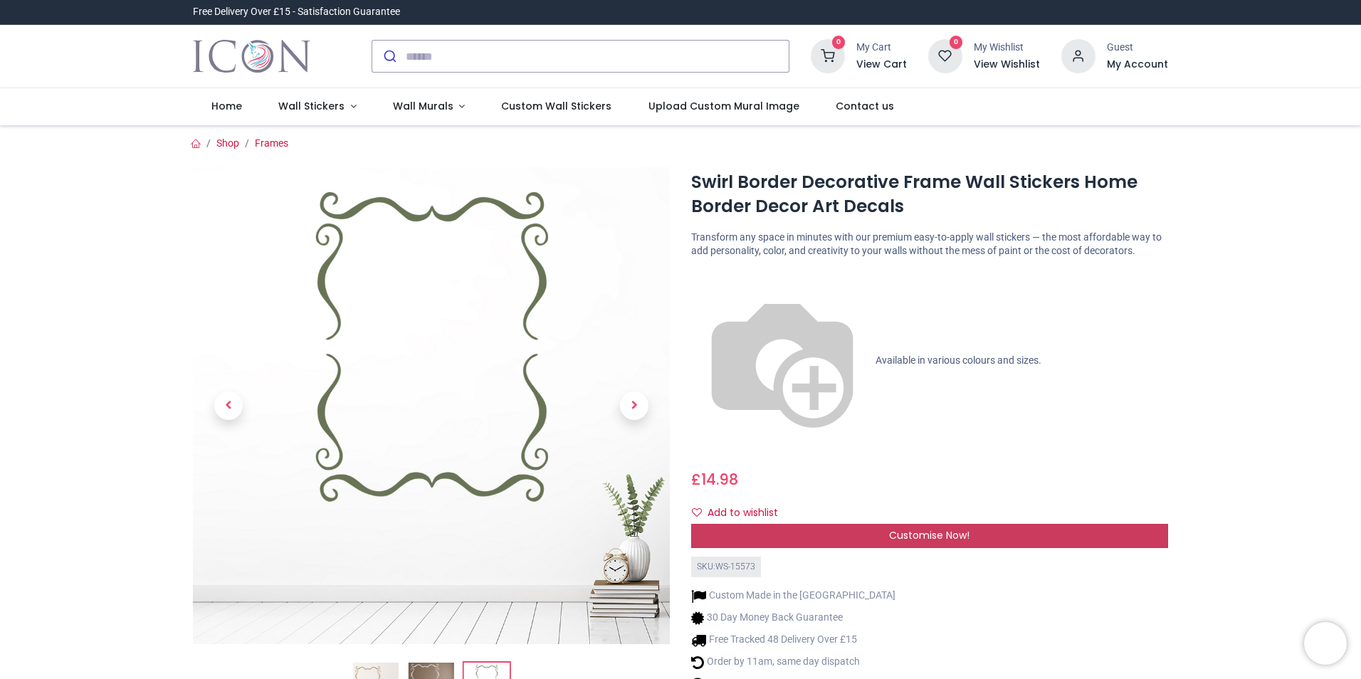
click at [889, 528] on span "Customise Now!" at bounding box center [929, 535] width 80 height 14
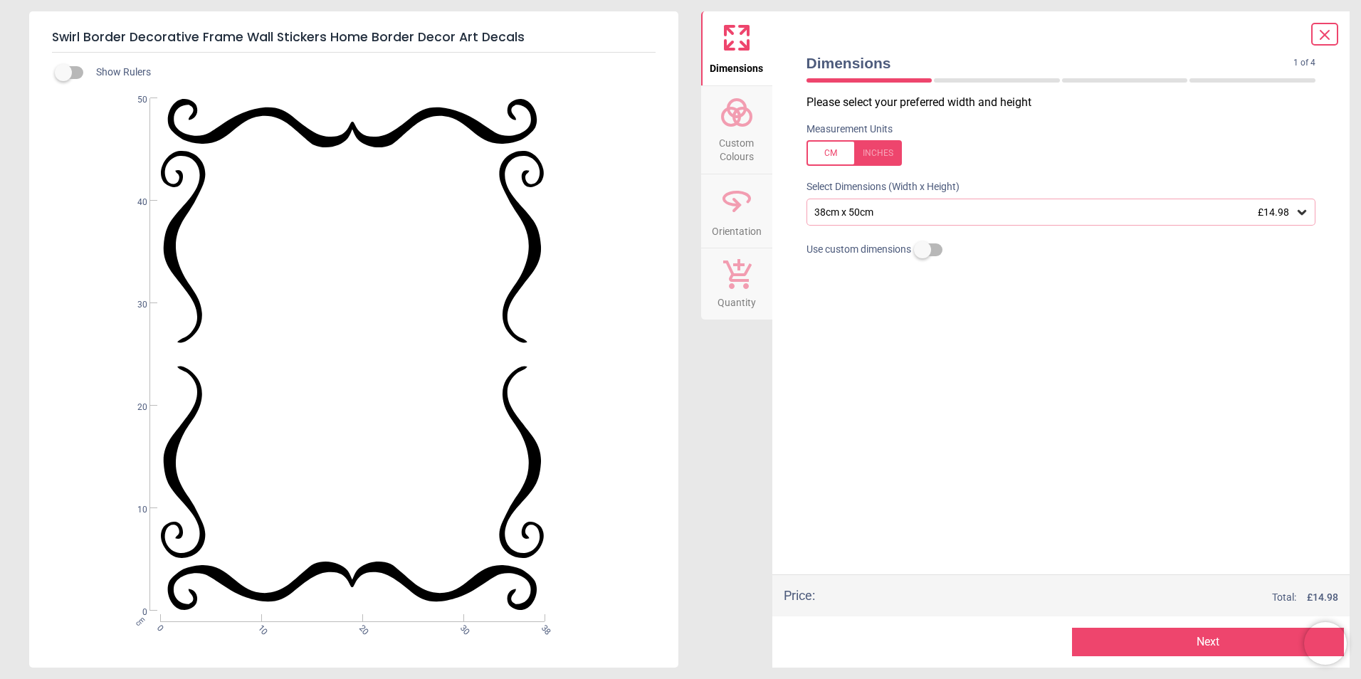
click at [731, 147] on span "Custom Colours" at bounding box center [737, 147] width 68 height 35
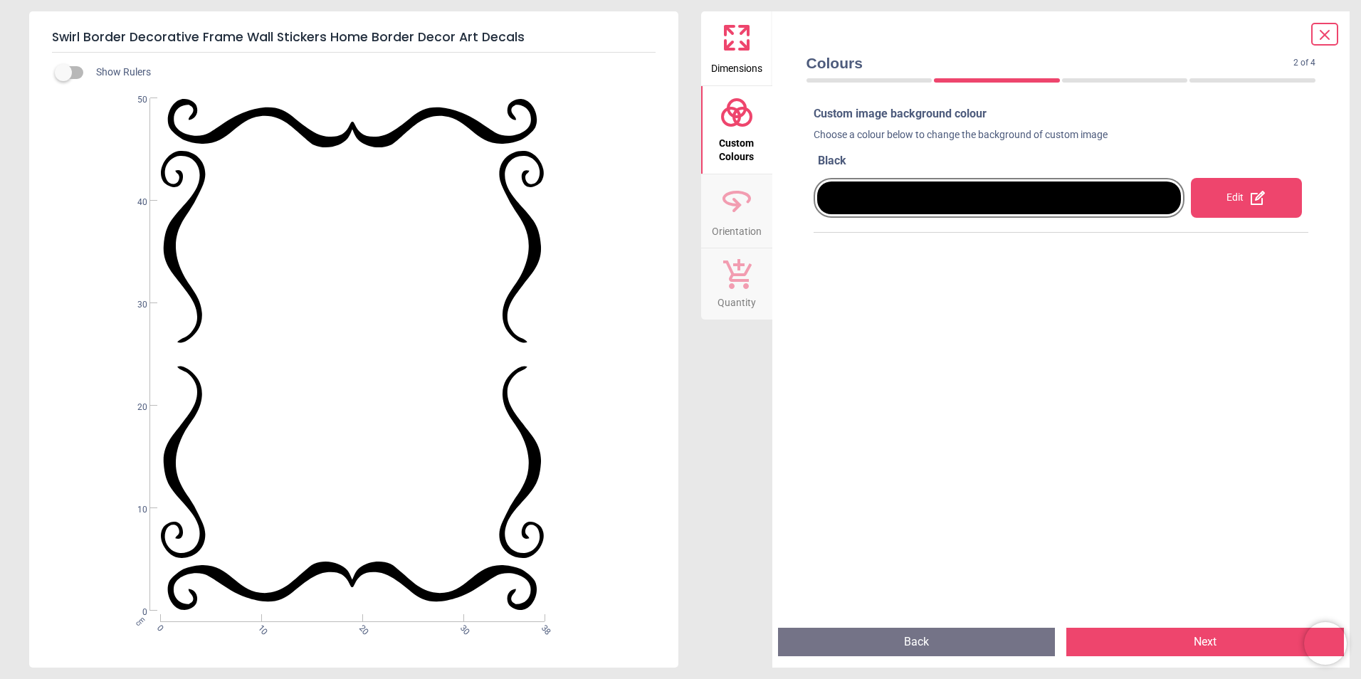
click at [953, 204] on div at bounding box center [999, 198] width 365 height 33
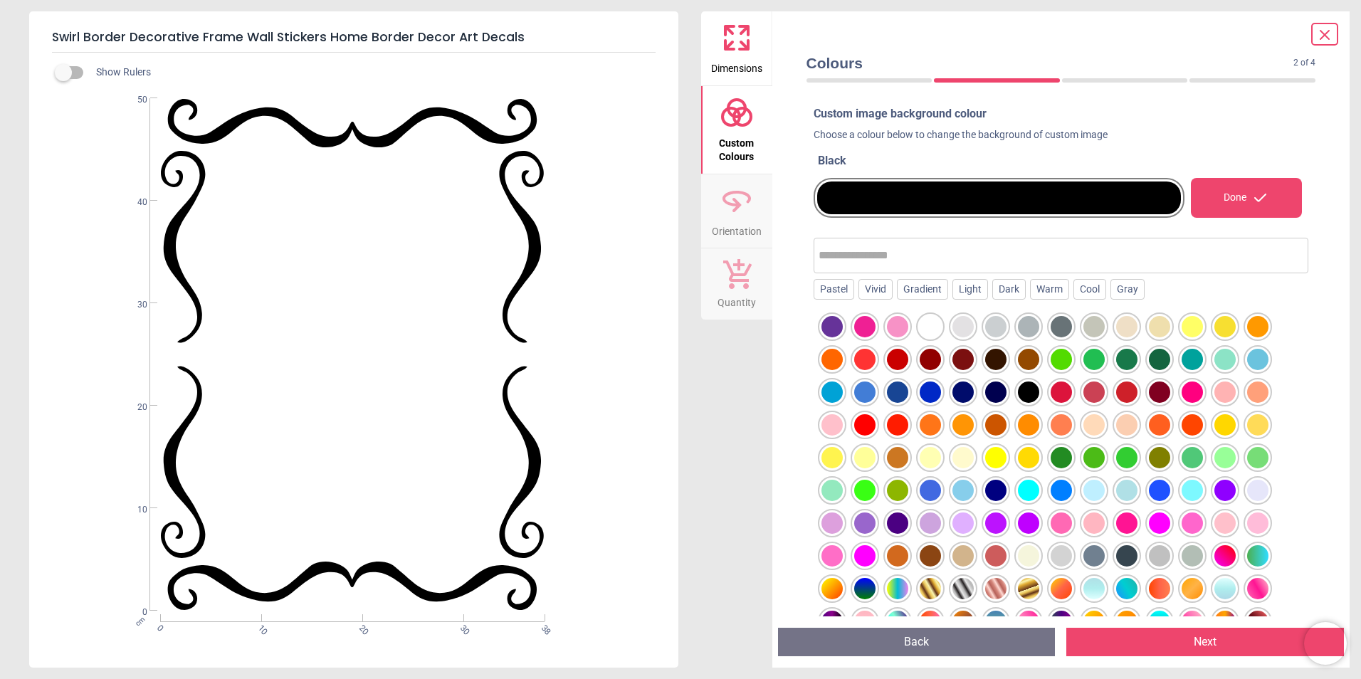
click at [843, 337] on div at bounding box center [832, 326] width 21 height 21
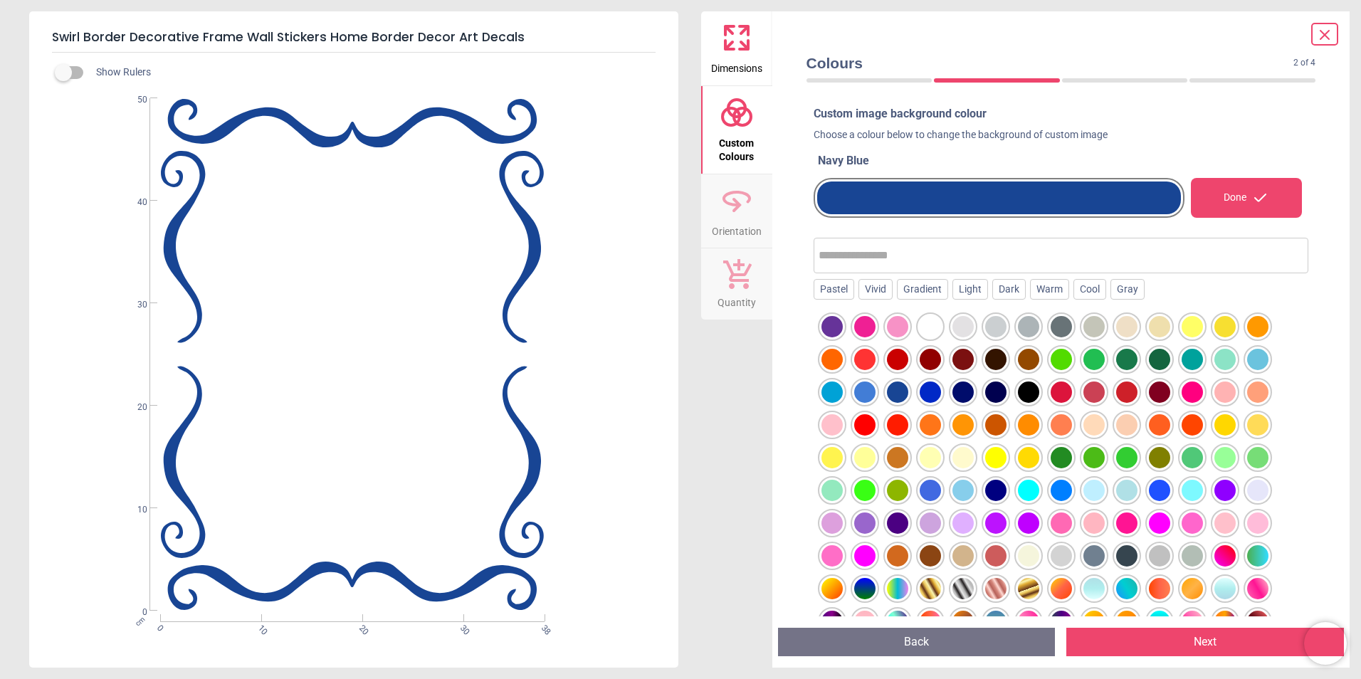
click at [1328, 25] on span at bounding box center [1324, 34] width 17 height 19
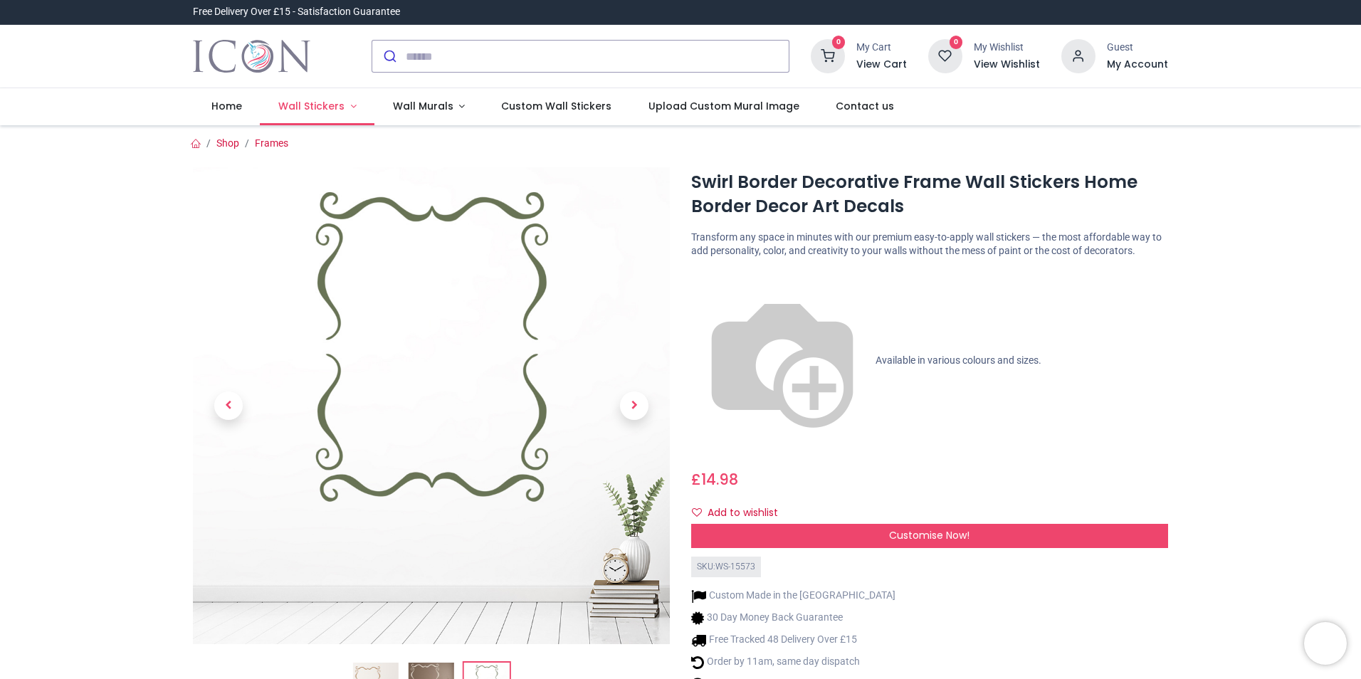
click at [312, 112] on span "Wall Stickers" at bounding box center [311, 106] width 66 height 14
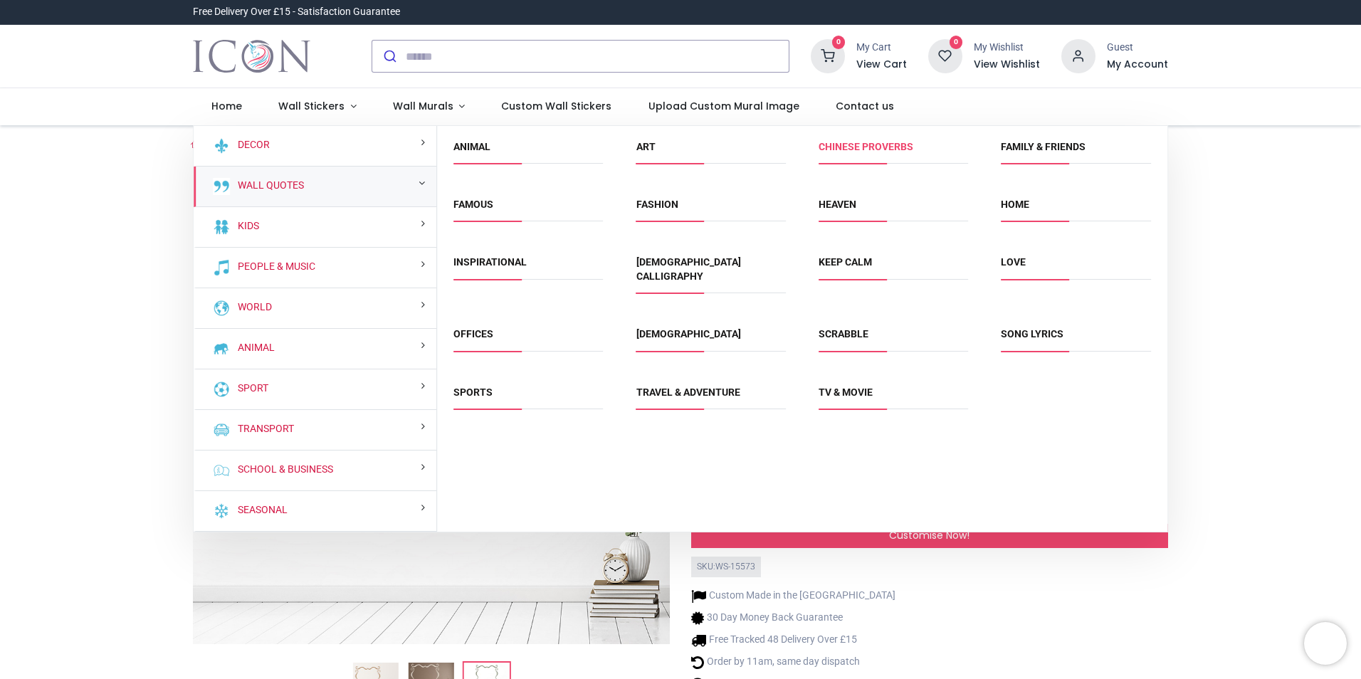
click at [867, 152] on link "Chinese Proverbs" at bounding box center [866, 146] width 95 height 11
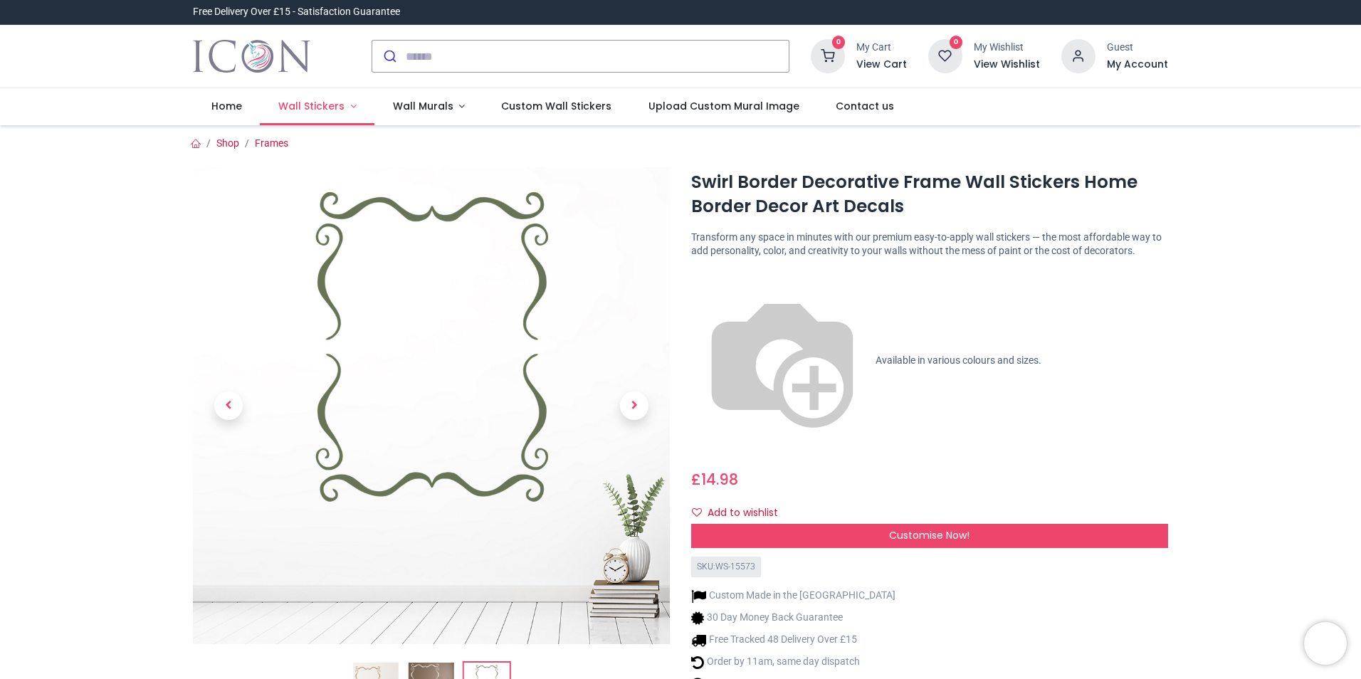
click at [305, 108] on span "Wall Stickers" at bounding box center [311, 106] width 66 height 14
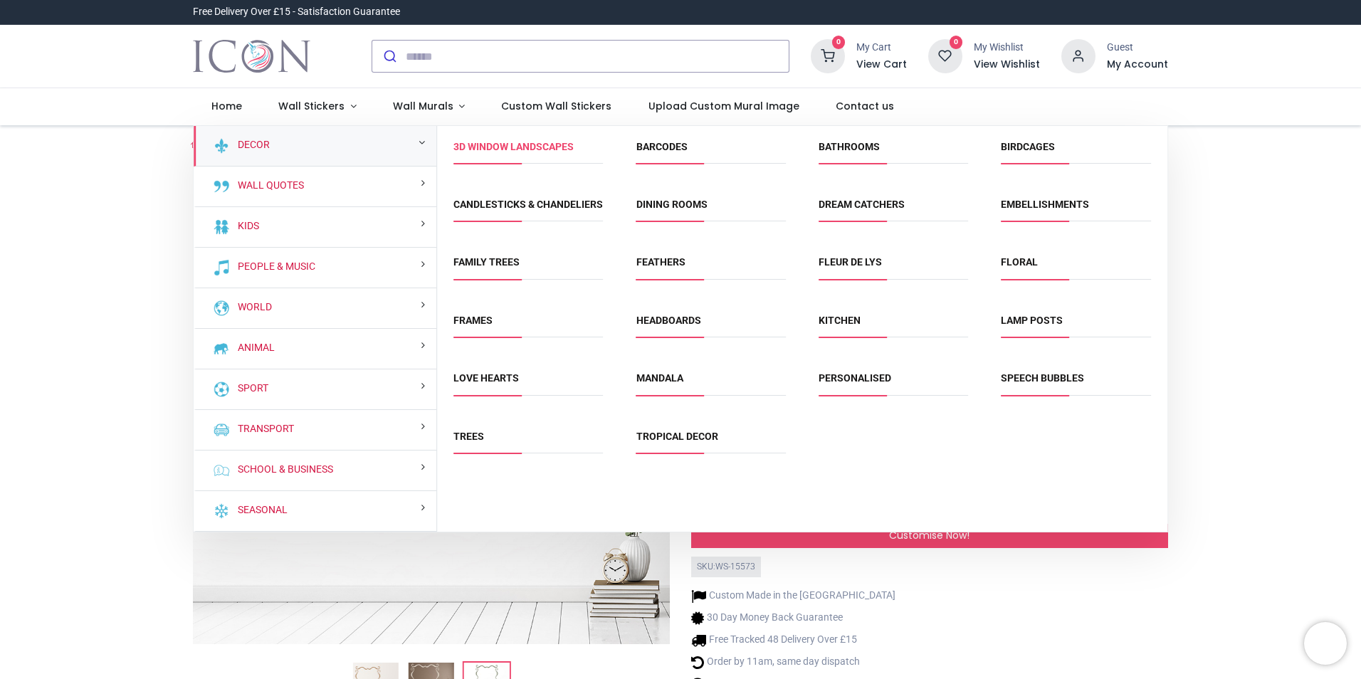
click at [565, 147] on link "3D Window Landscapes" at bounding box center [514, 146] width 120 height 11
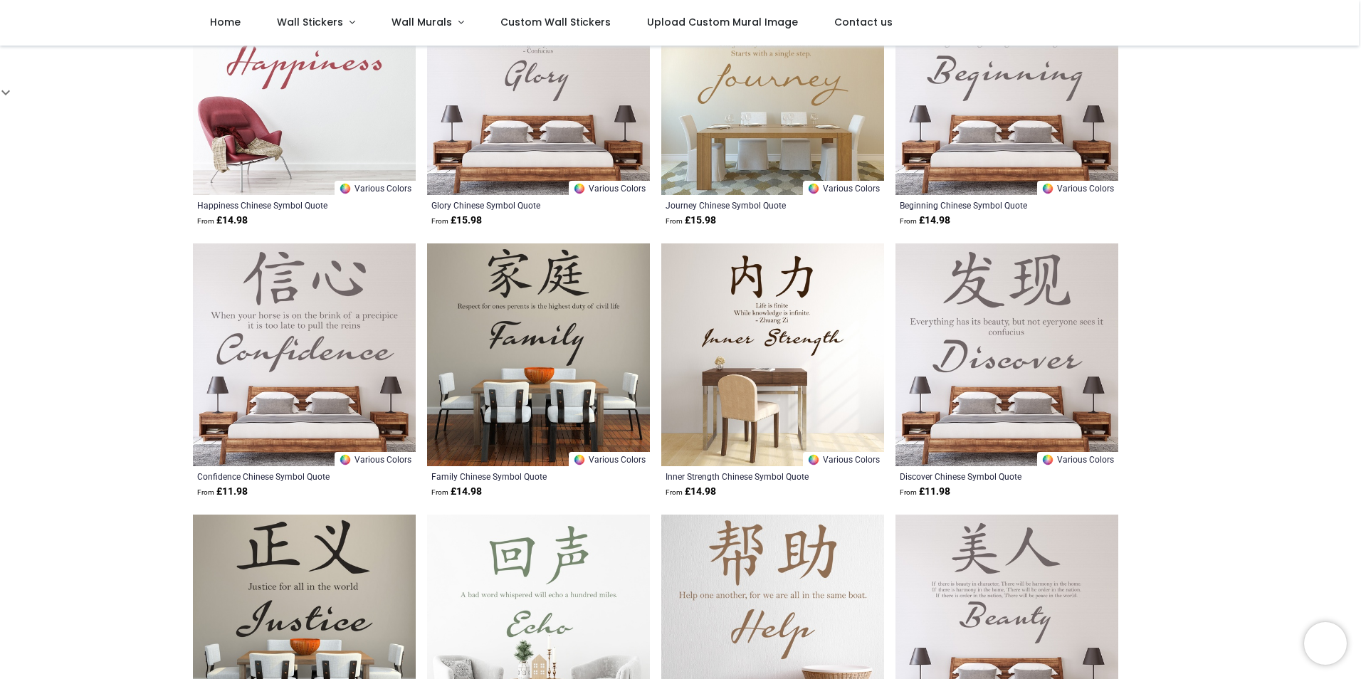
scroll to position [783, 0]
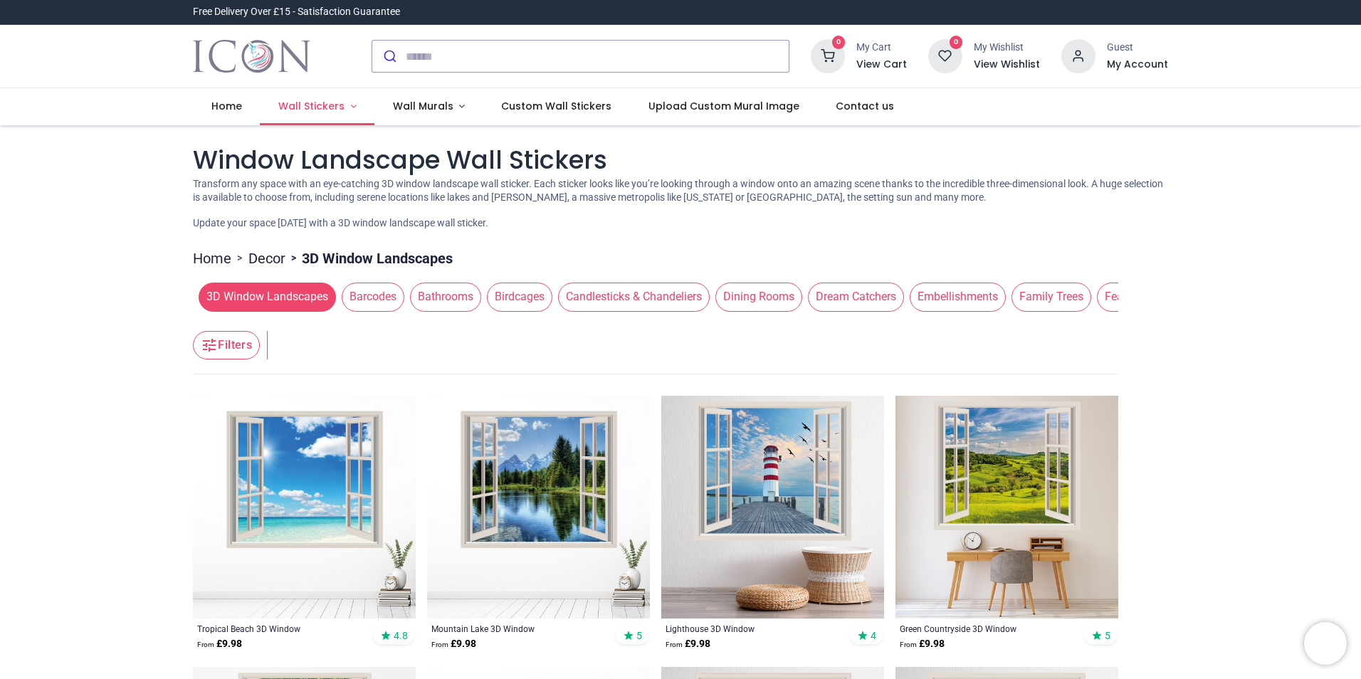
click at [325, 98] on link "Wall Stickers" at bounding box center [317, 106] width 115 height 37
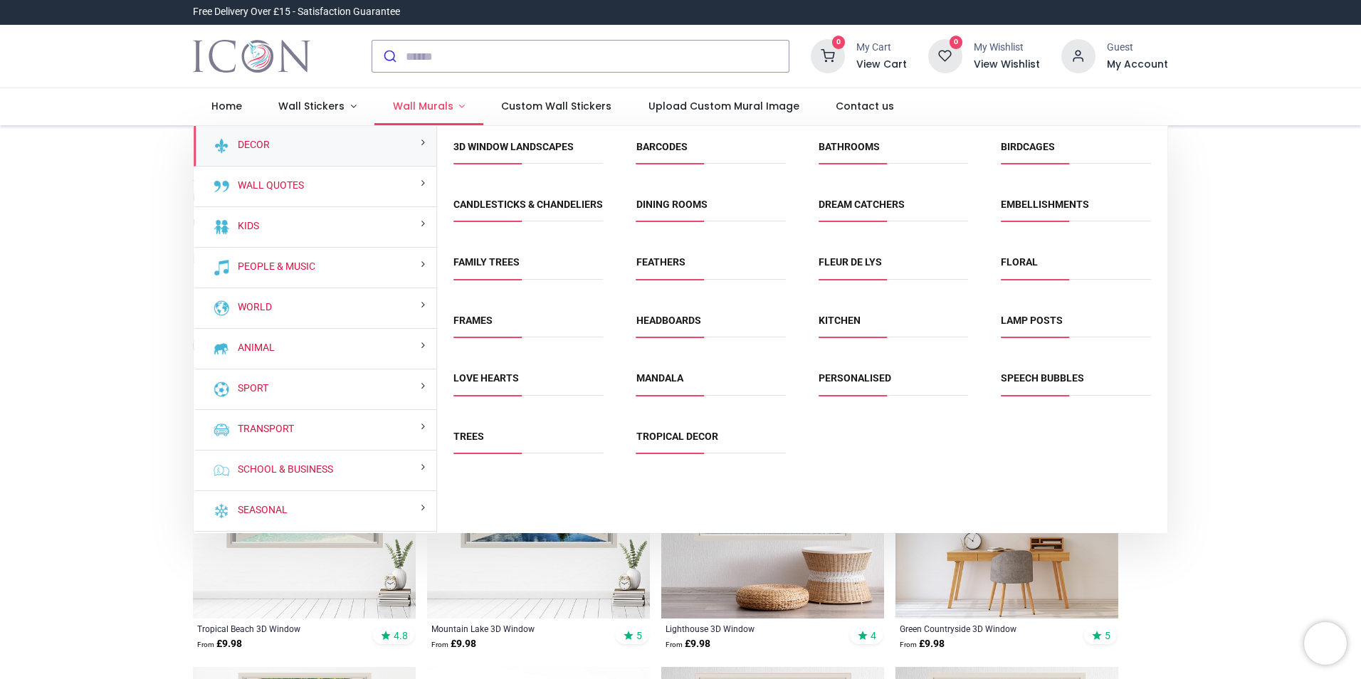
click at [431, 106] on span "Wall Murals" at bounding box center [423, 106] width 61 height 14
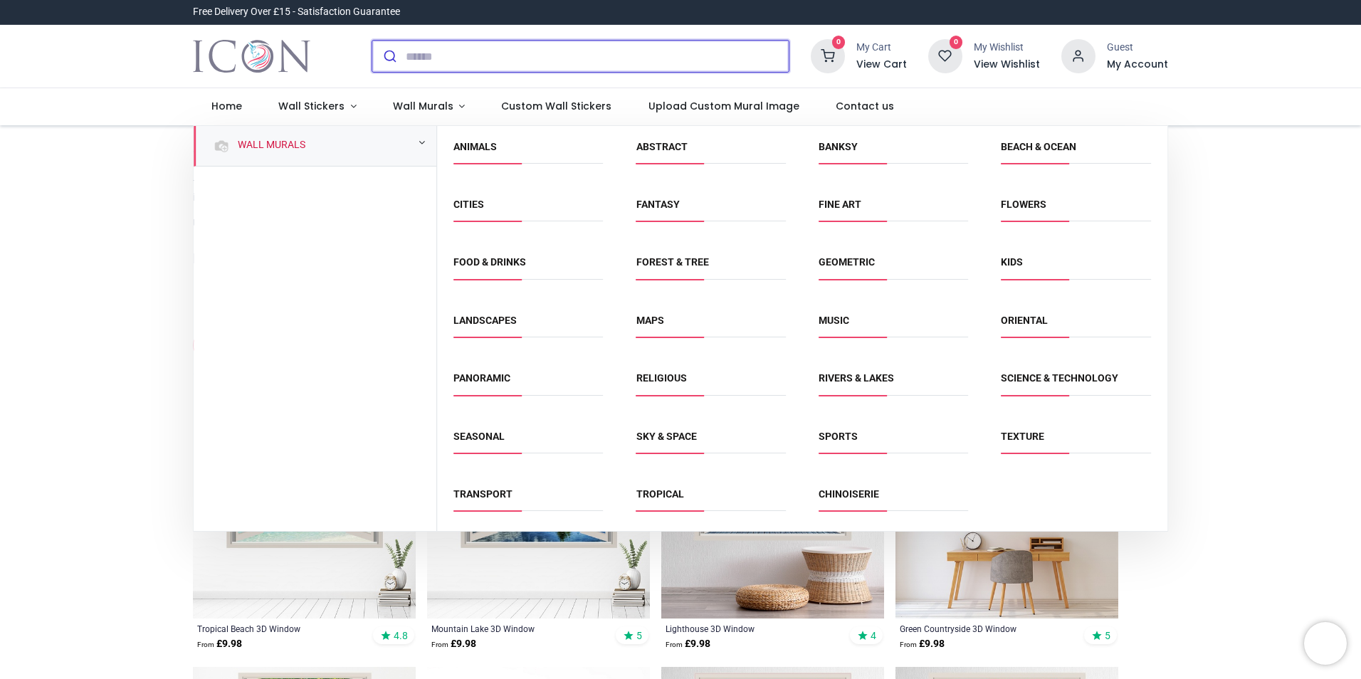
click at [400, 43] on button "submit" at bounding box center [388, 56] width 33 height 31
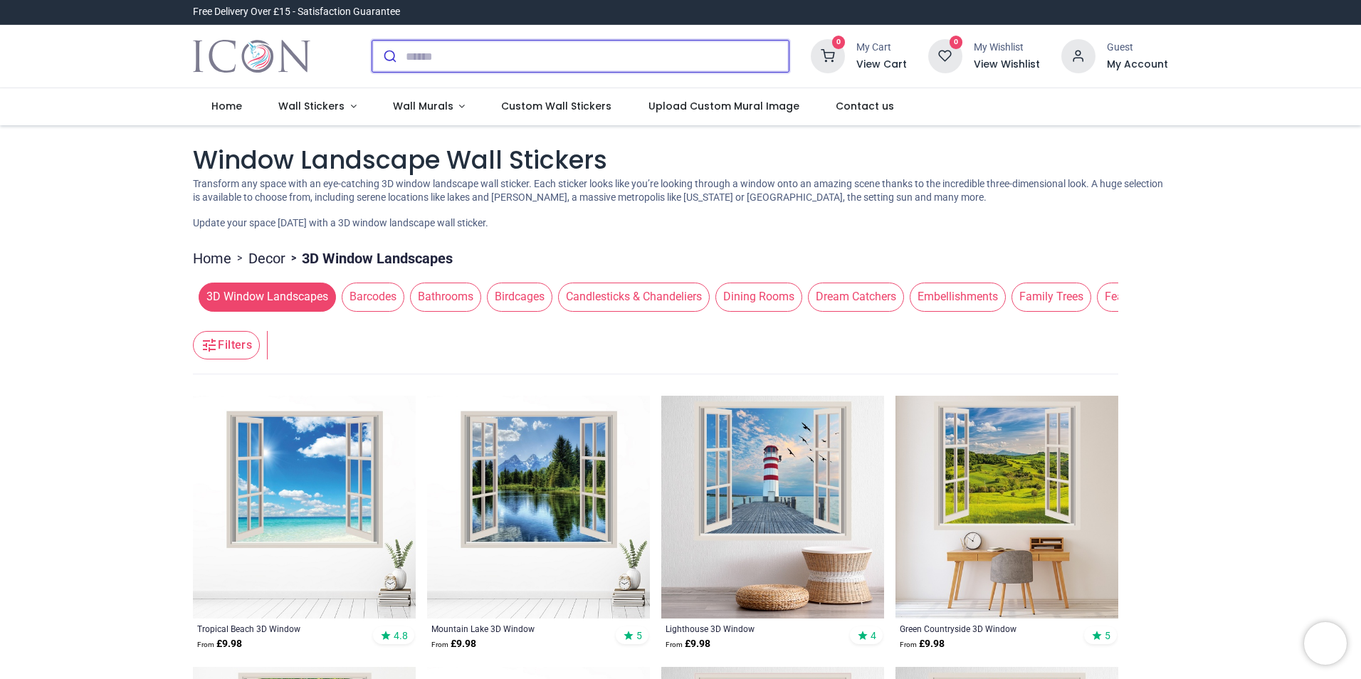
click at [418, 61] on input "search" at bounding box center [597, 56] width 383 height 31
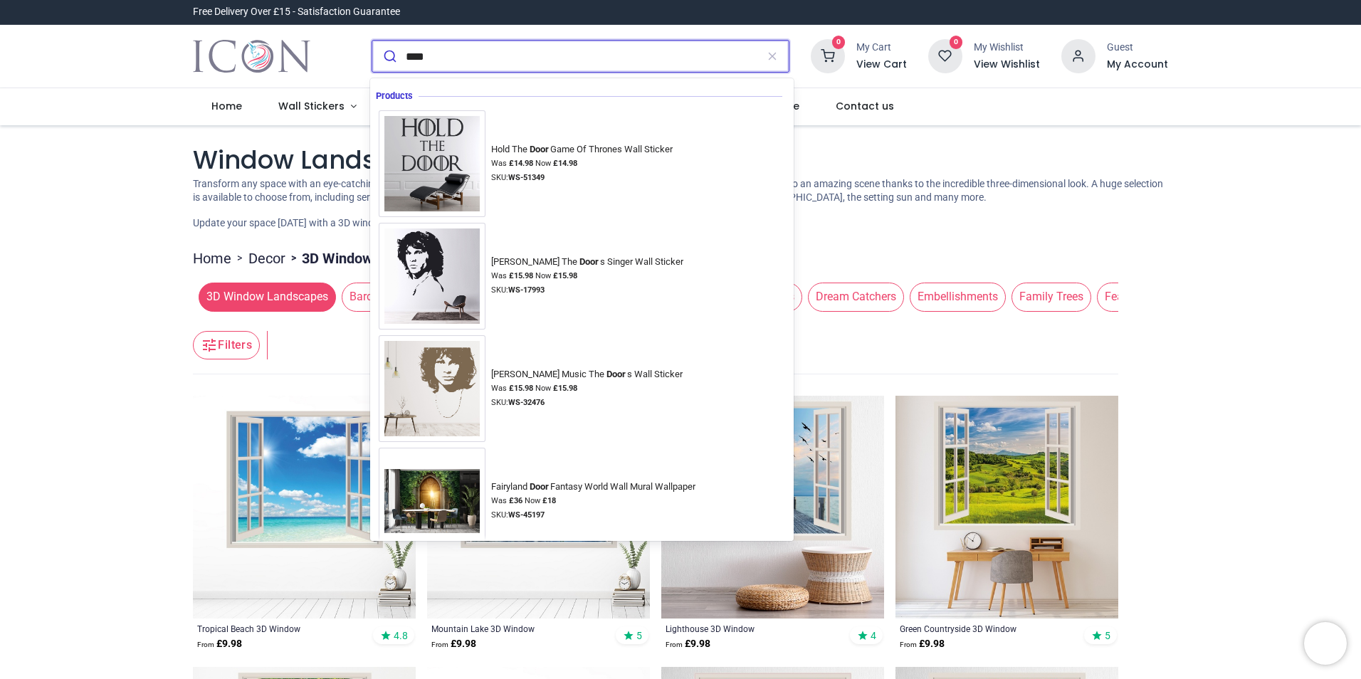
type input "****"
click at [372, 41] on button "submit" at bounding box center [388, 56] width 33 height 31
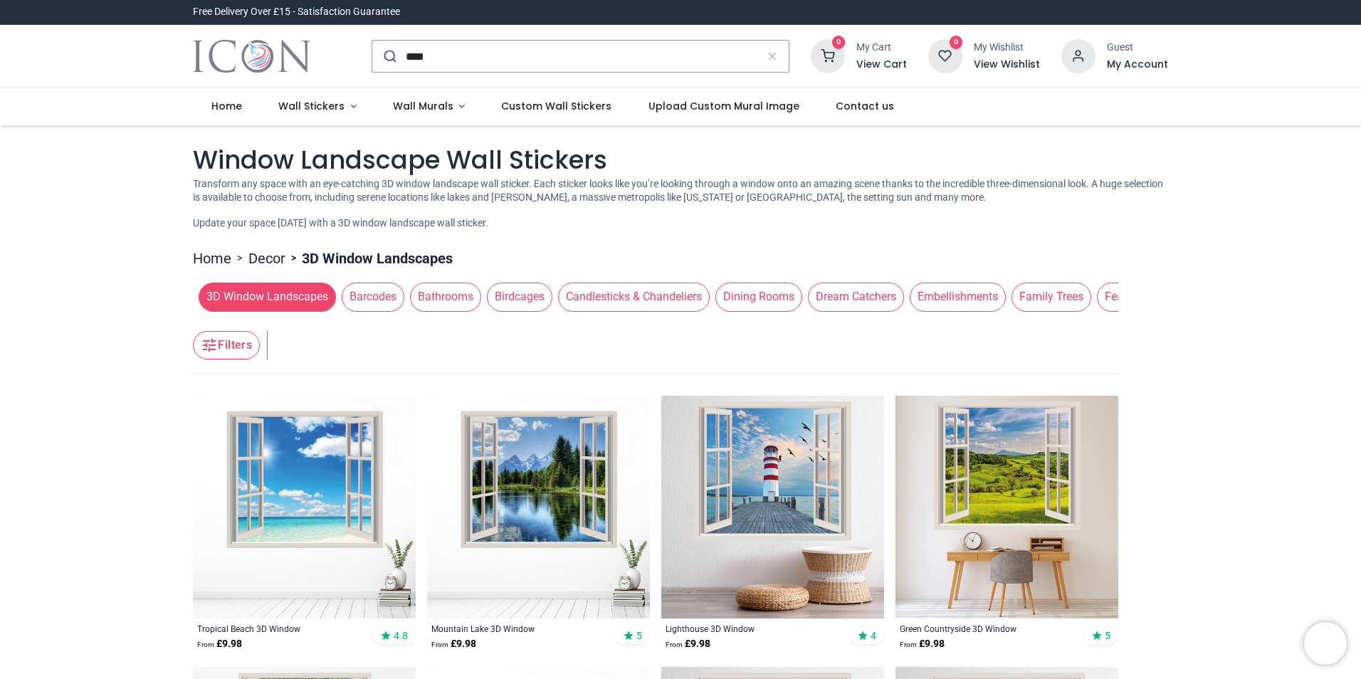
drag, startPoint x: 624, startPoint y: 320, endPoint x: 815, endPoint y: 330, distance: 191.8
click at [815, 330] on header "Filters Filters" at bounding box center [656, 346] width 926 height 57
click at [968, 291] on span "Embellishments" at bounding box center [958, 297] width 96 height 28
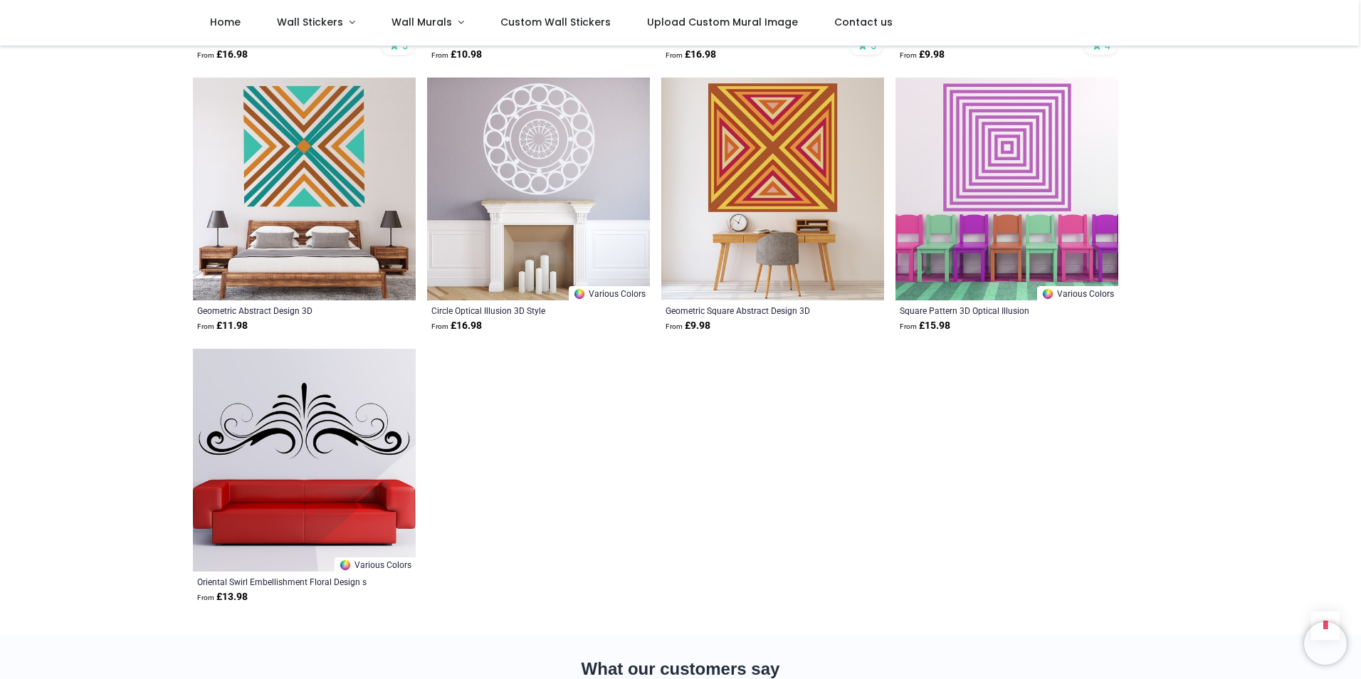
scroll to position [783, 0]
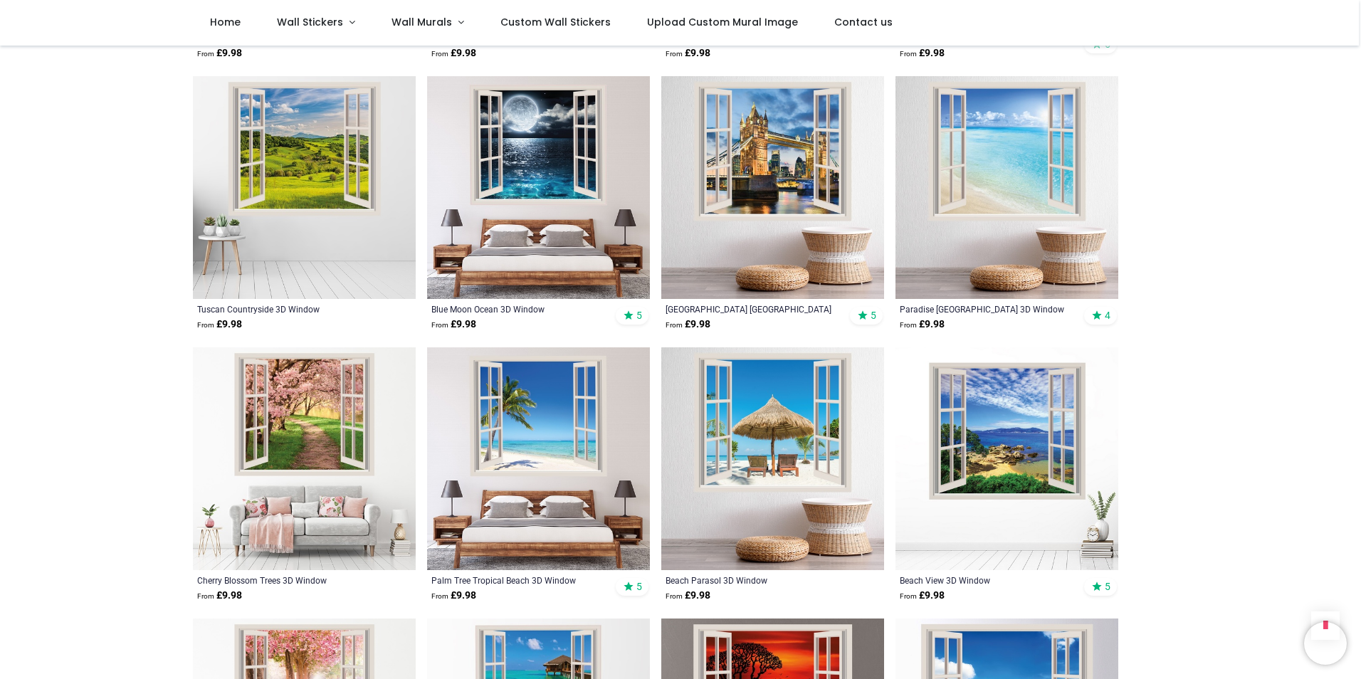
scroll to position [783, 0]
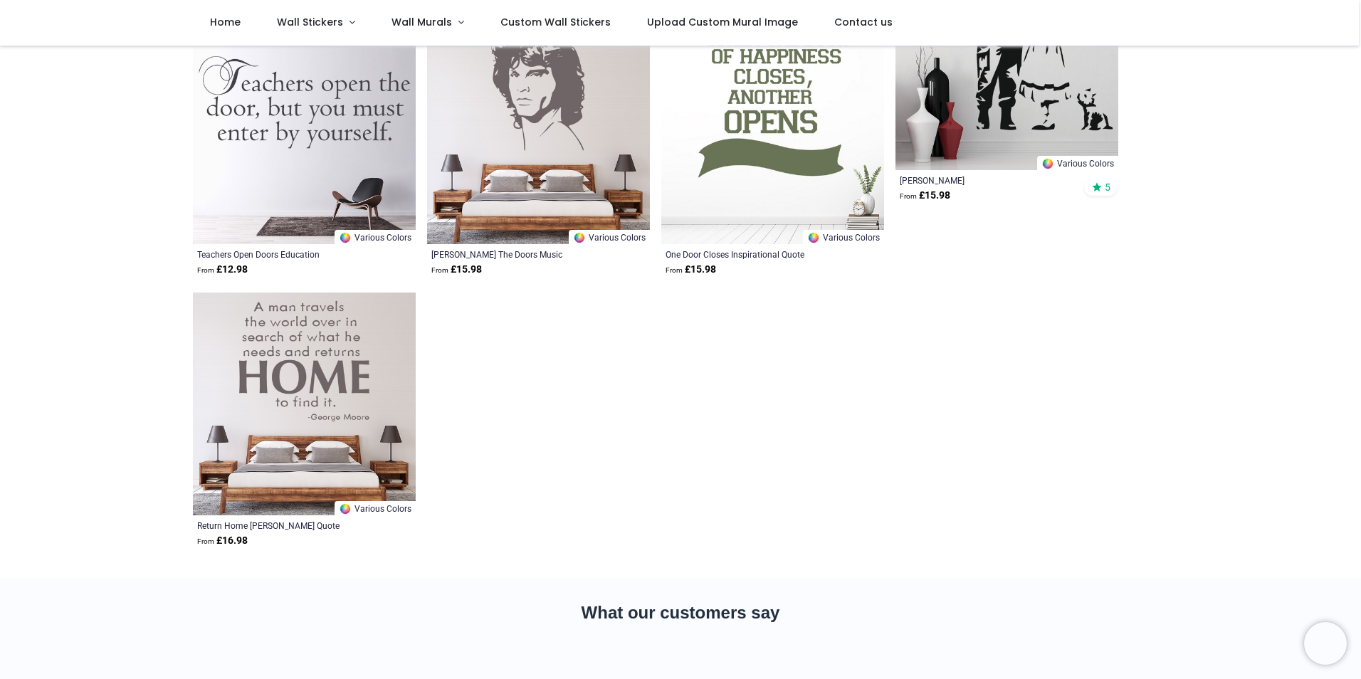
scroll to position [498, 0]
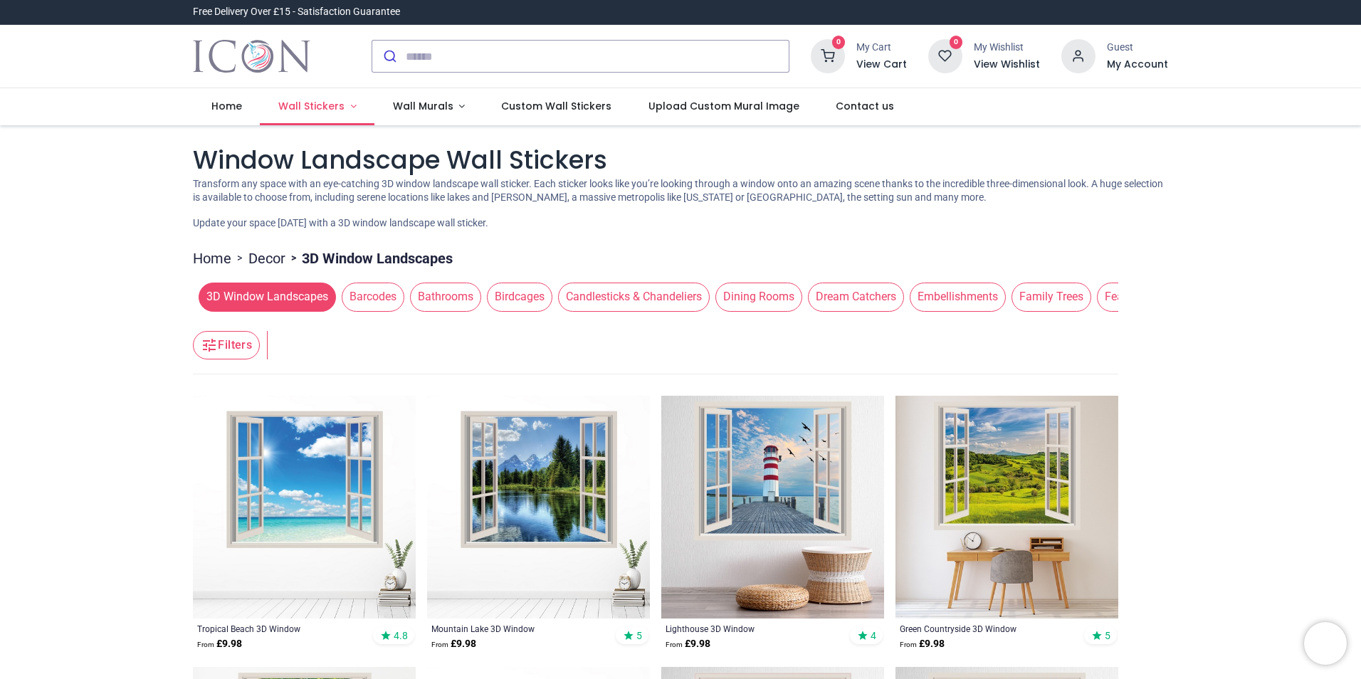
click at [328, 104] on span "Wall Stickers" at bounding box center [311, 106] width 66 height 14
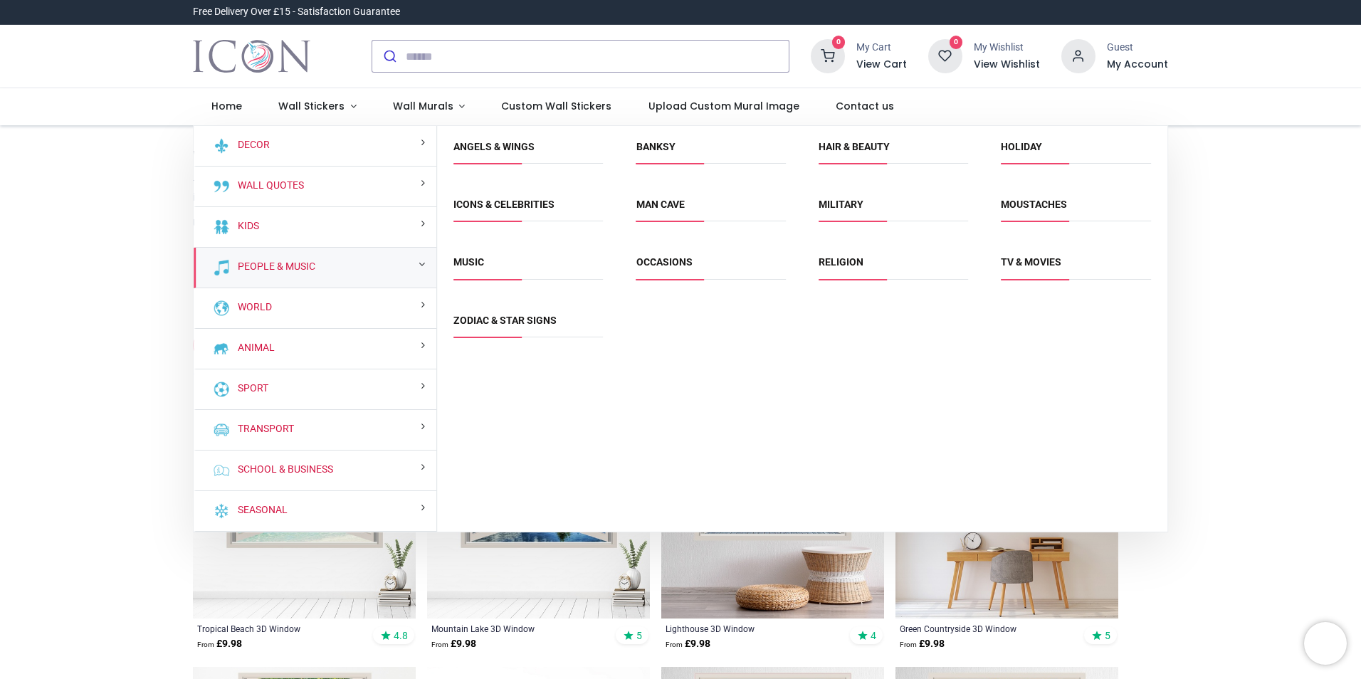
click at [661, 139] on li "Banksy" at bounding box center [711, 153] width 161 height 32
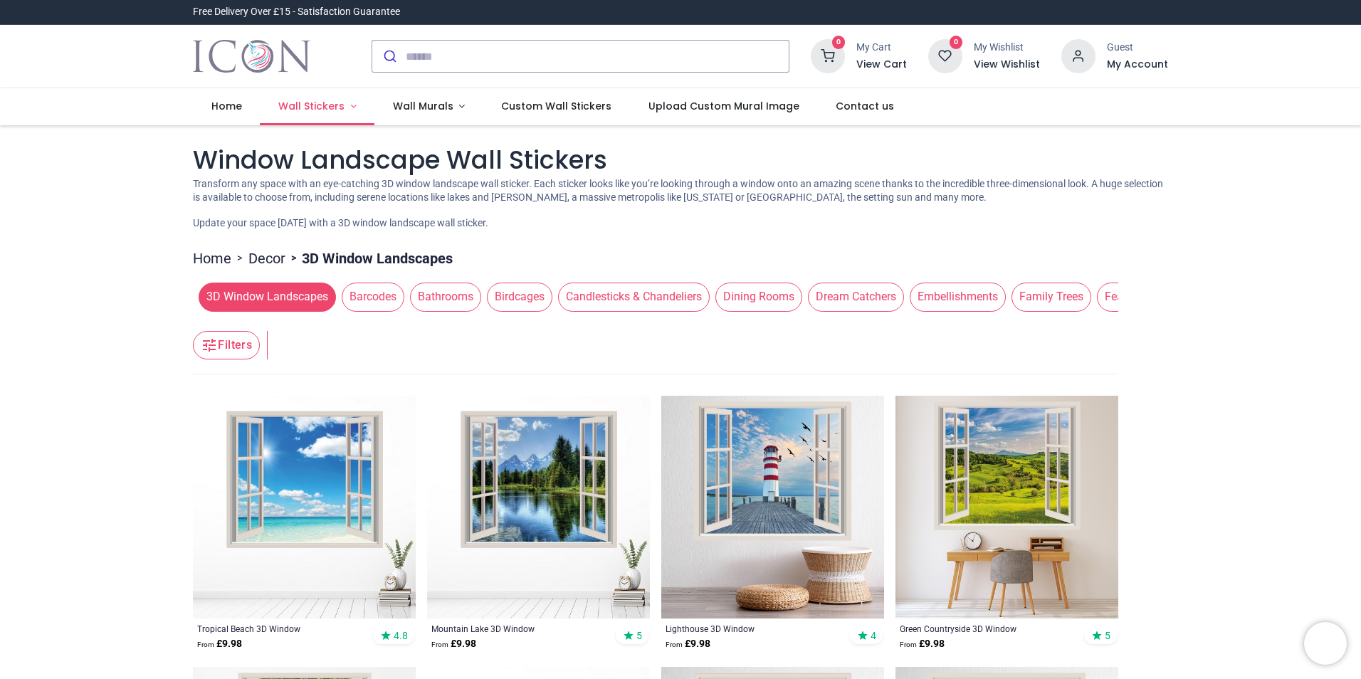
click at [295, 103] on span "Wall Stickers" at bounding box center [311, 106] width 66 height 14
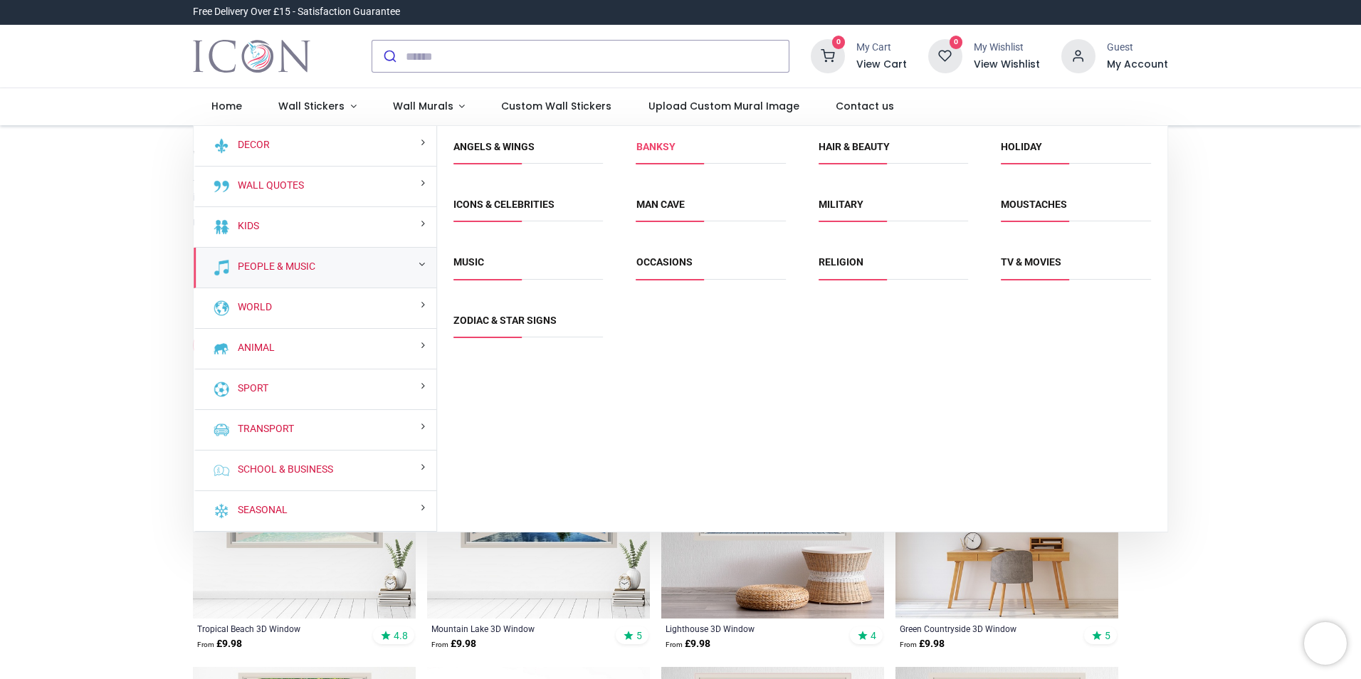
click at [653, 144] on link "Banksy" at bounding box center [656, 146] width 39 height 11
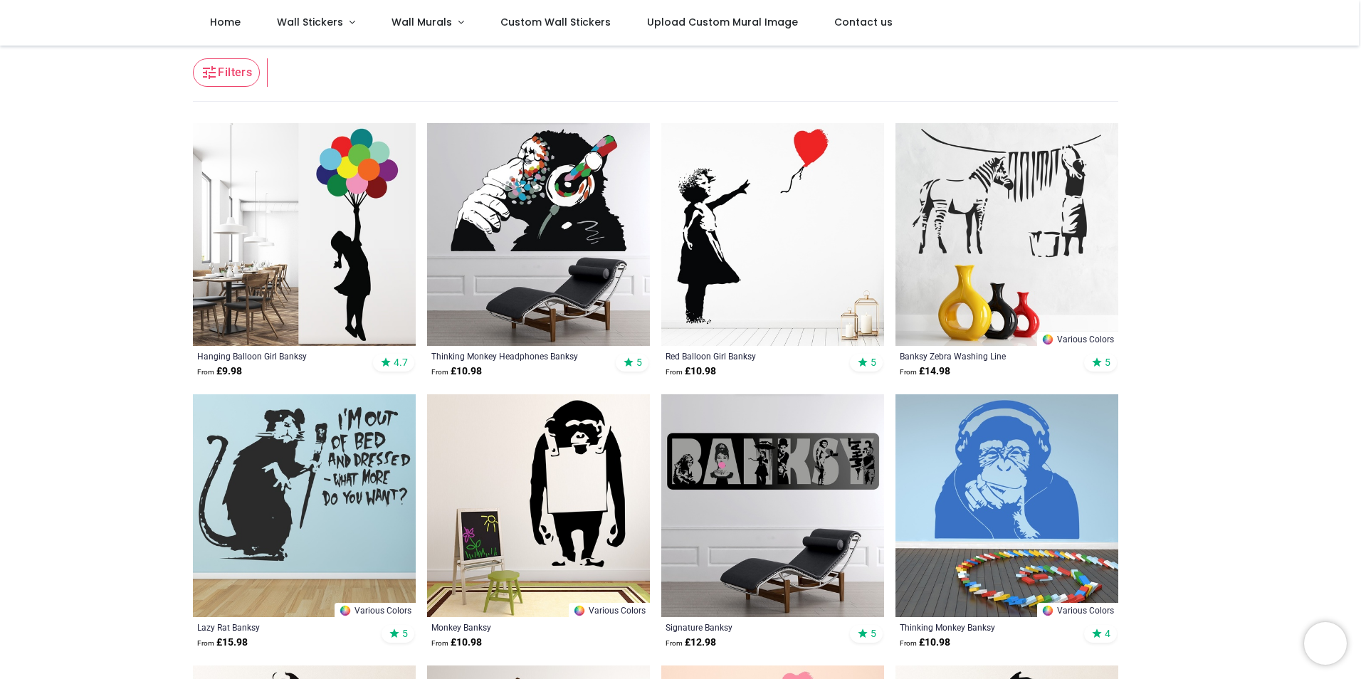
scroll to position [214, 0]
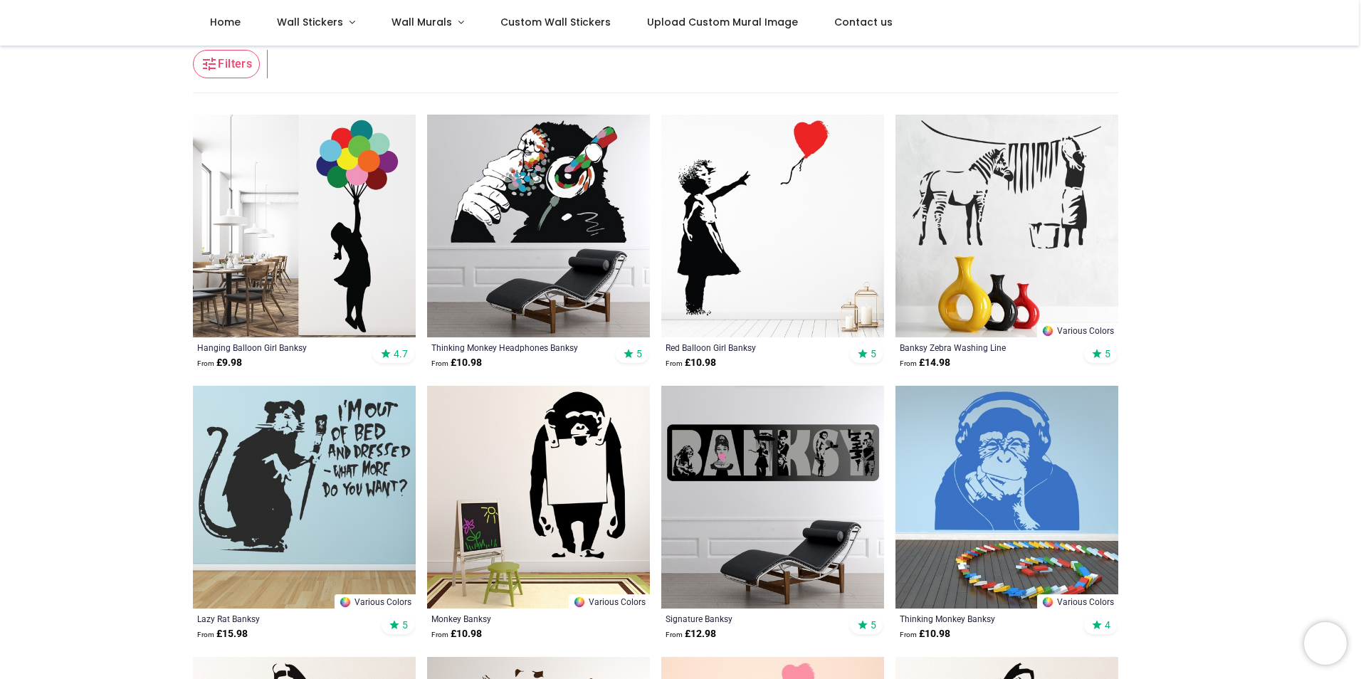
click at [828, 455] on img at bounding box center [772, 497] width 223 height 223
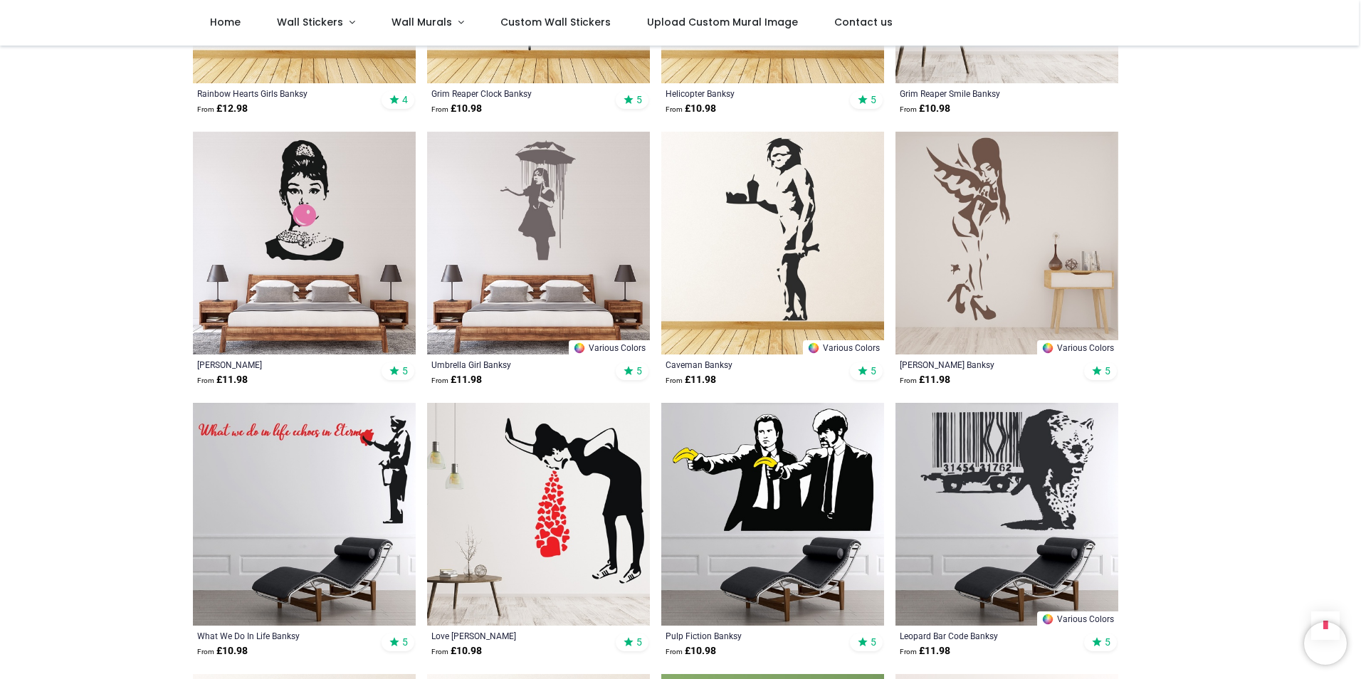
scroll to position [1638, 0]
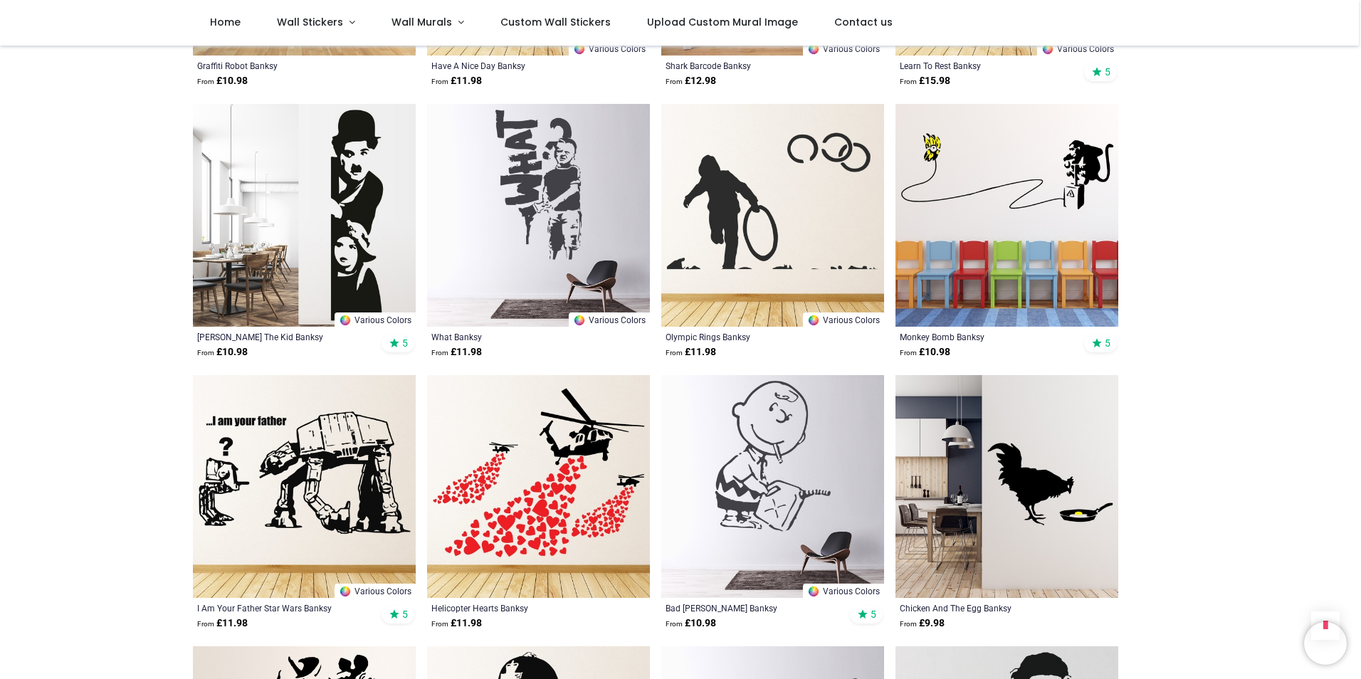
scroll to position [2777, 0]
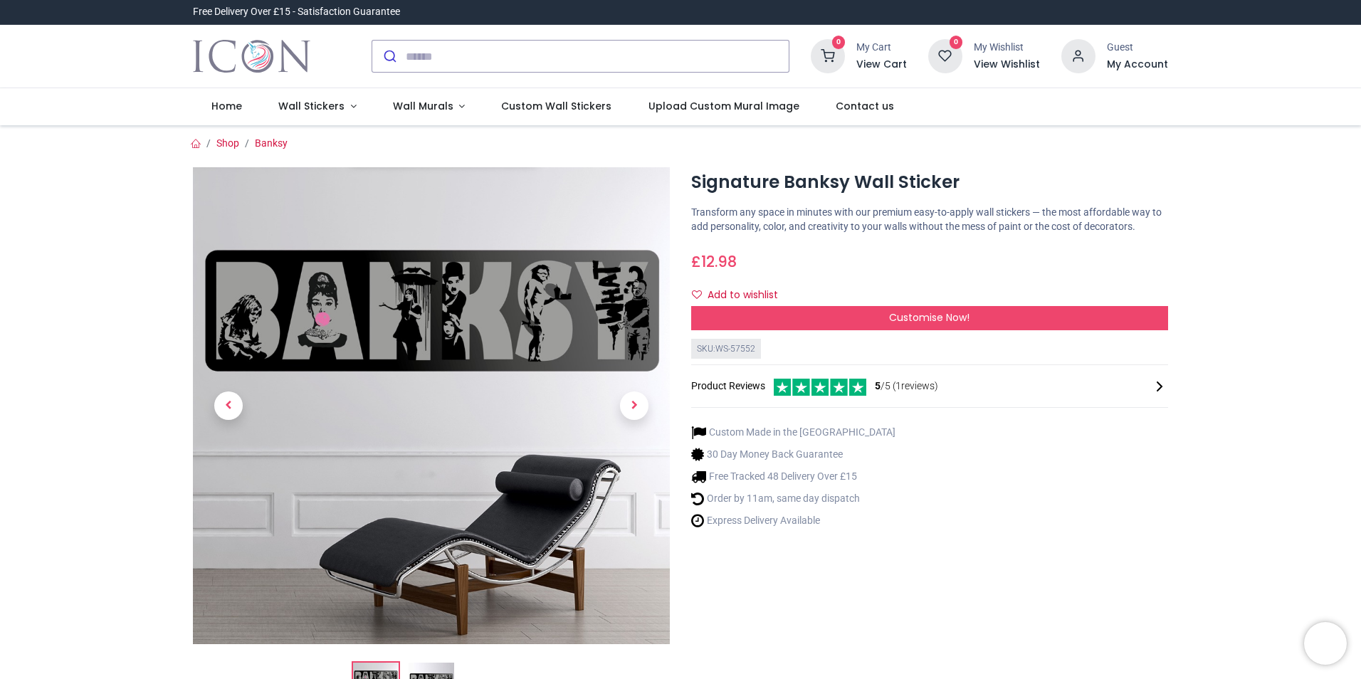
click at [614, 300] on link at bounding box center [634, 406] width 71 height 334
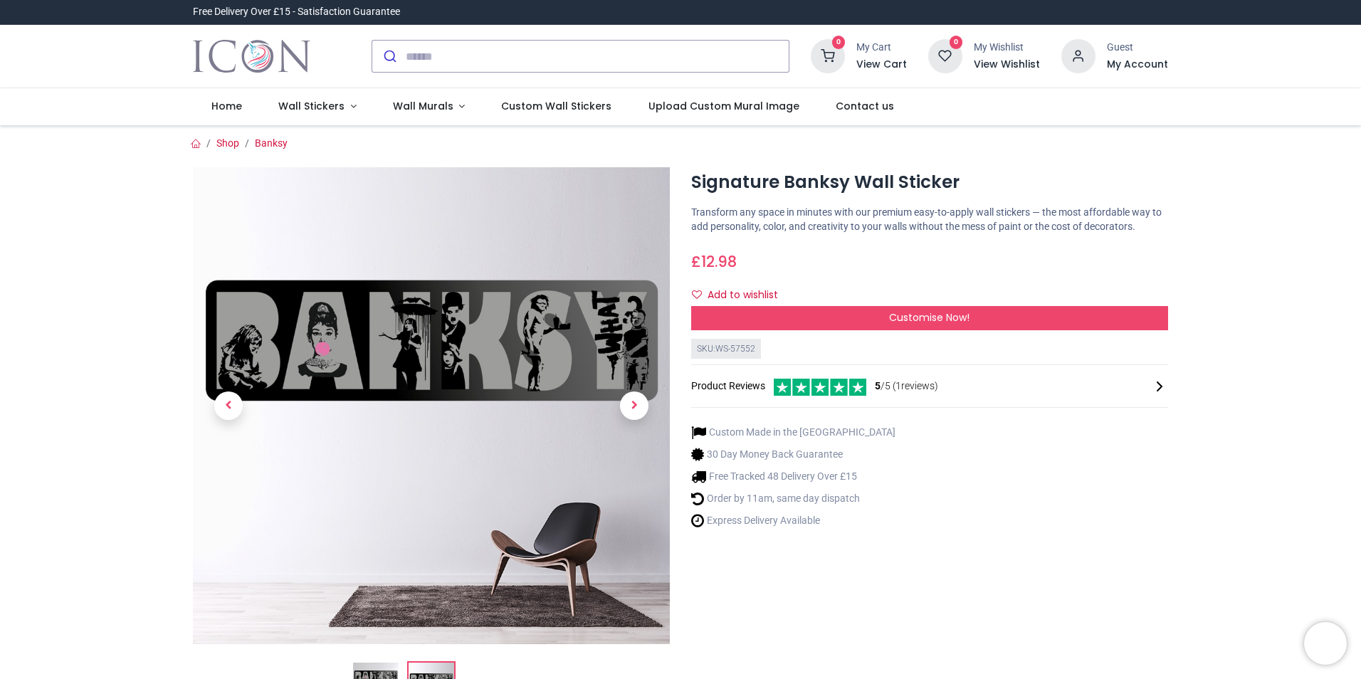
click at [632, 336] on link at bounding box center [634, 406] width 71 height 334
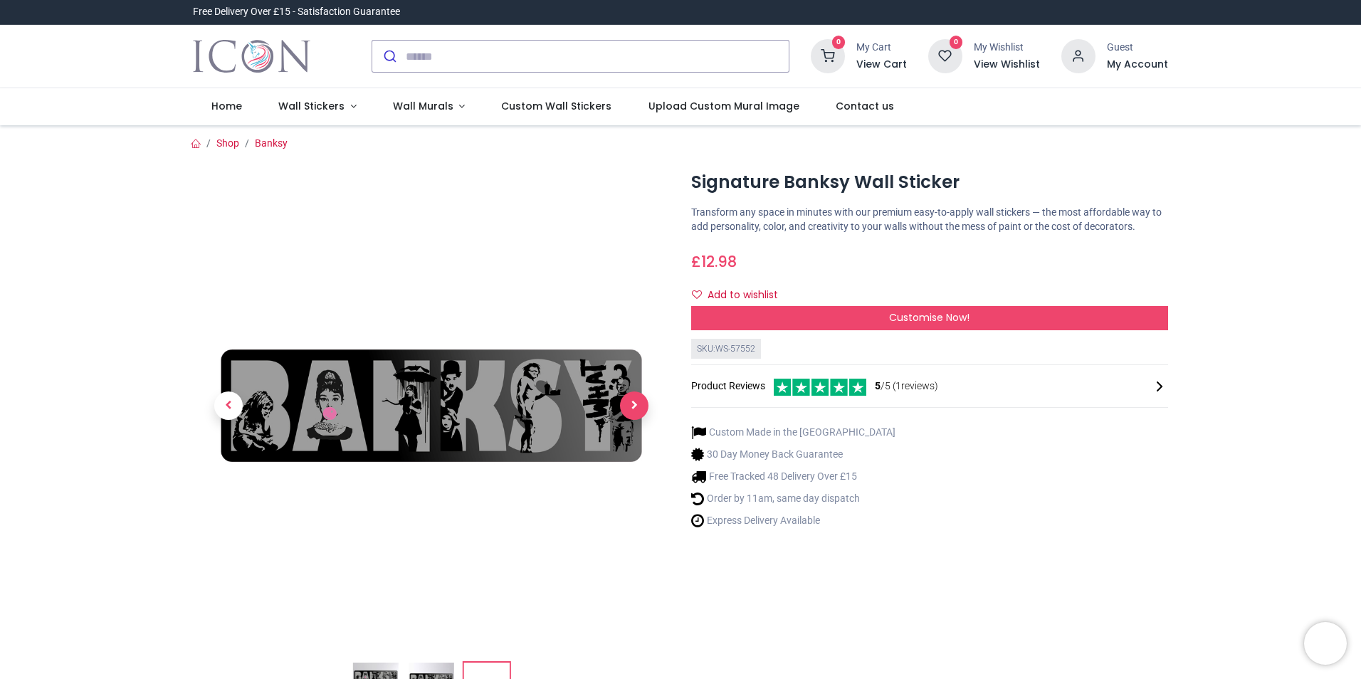
click at [625, 409] on span "Next" at bounding box center [634, 406] width 28 height 28
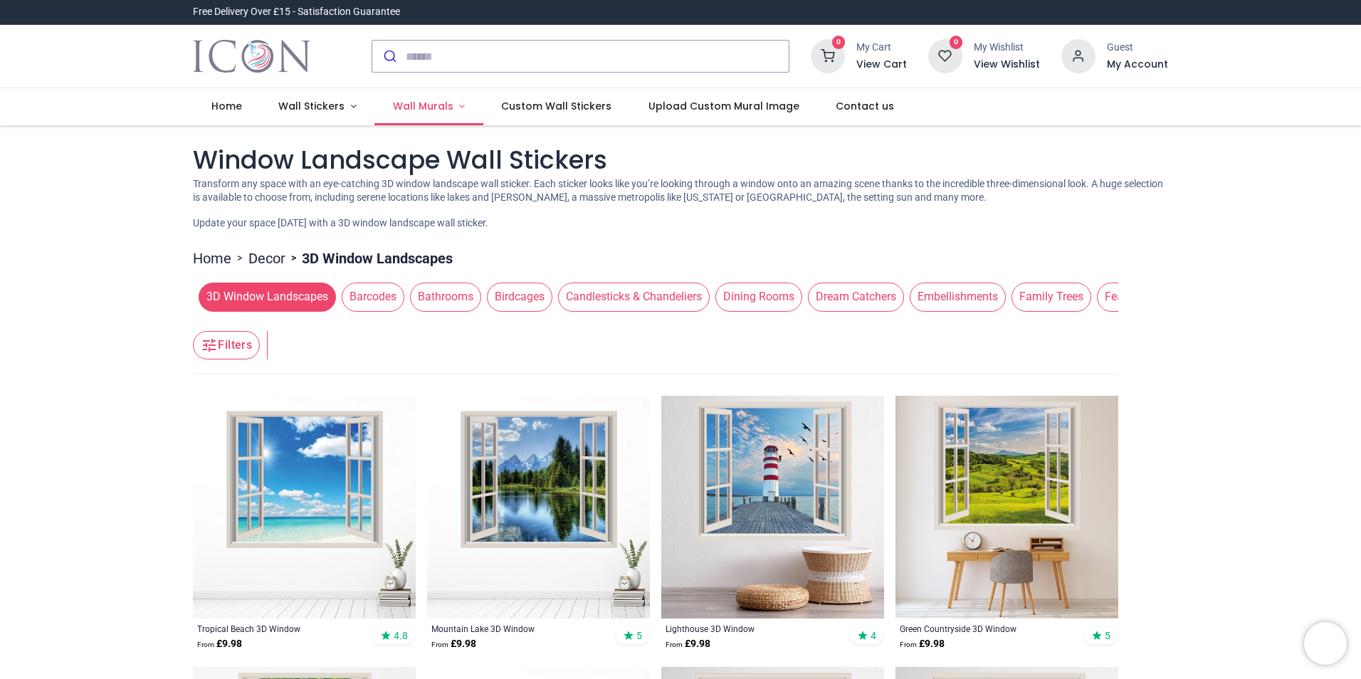
click at [454, 106] on link "Wall Murals" at bounding box center [429, 106] width 109 height 37
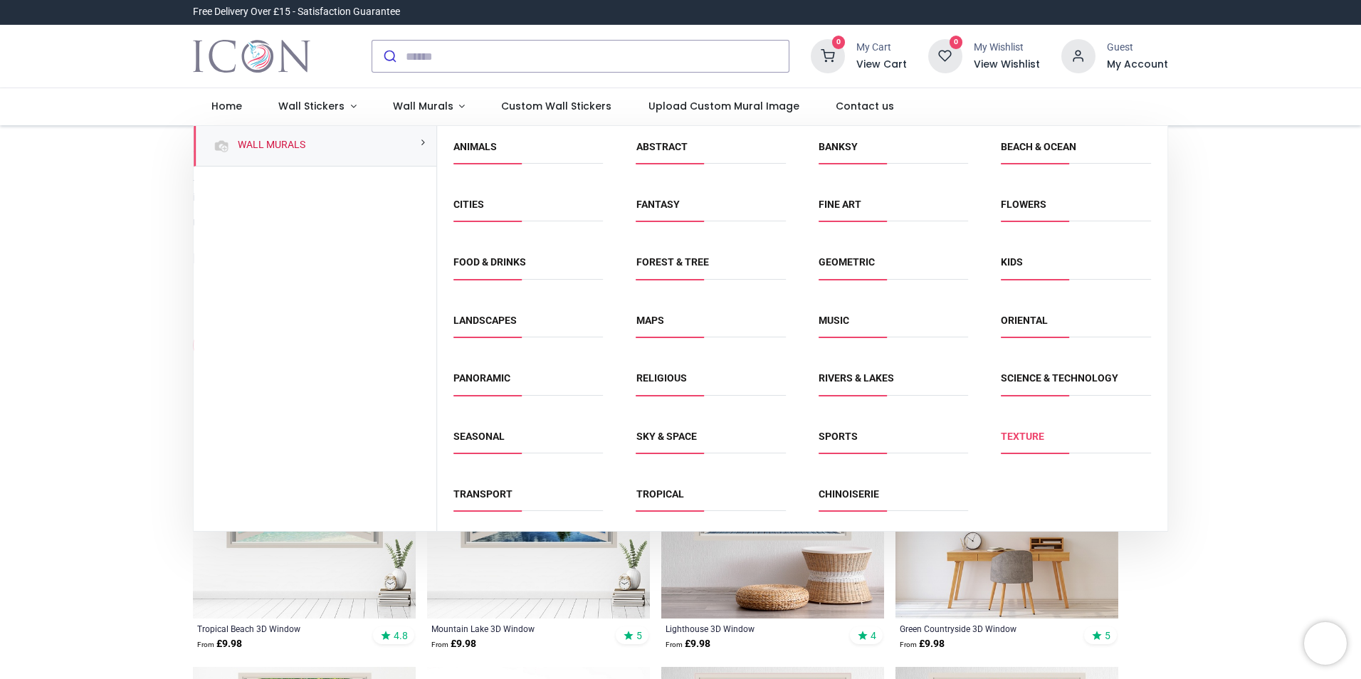
click at [1037, 439] on link "Texture" at bounding box center [1022, 436] width 43 height 11
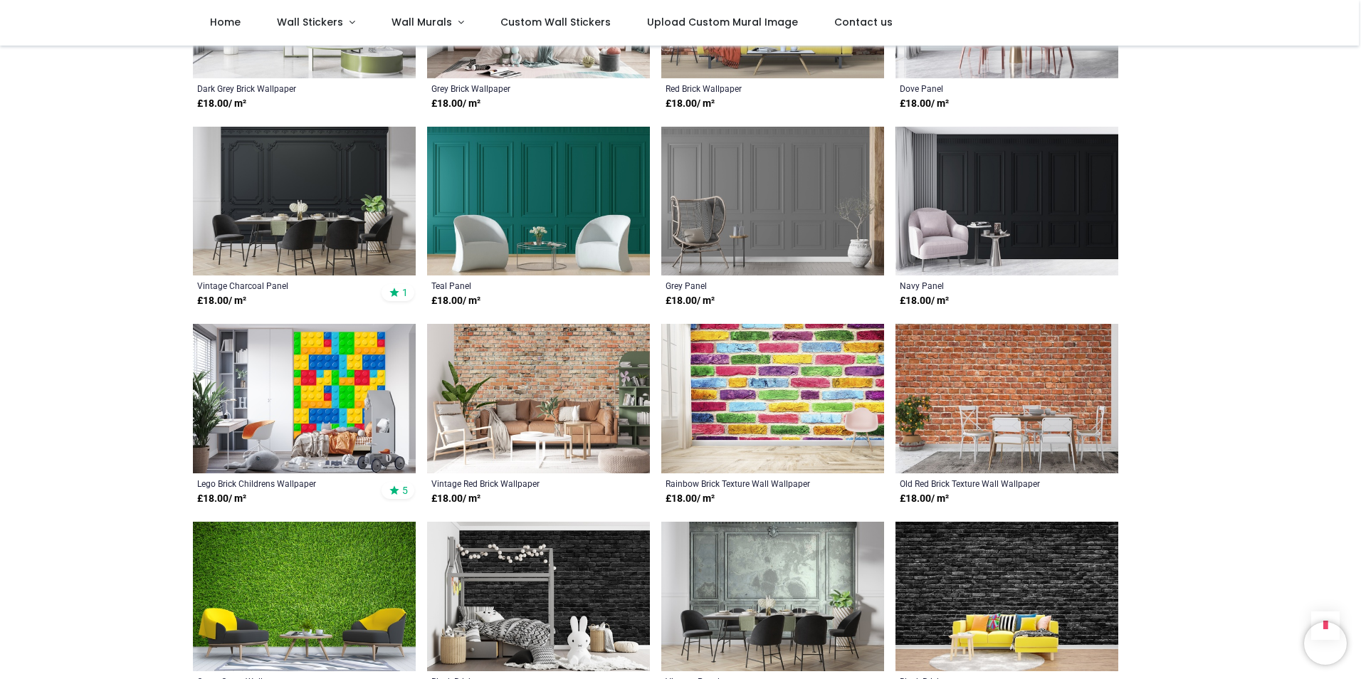
scroll to position [1139, 0]
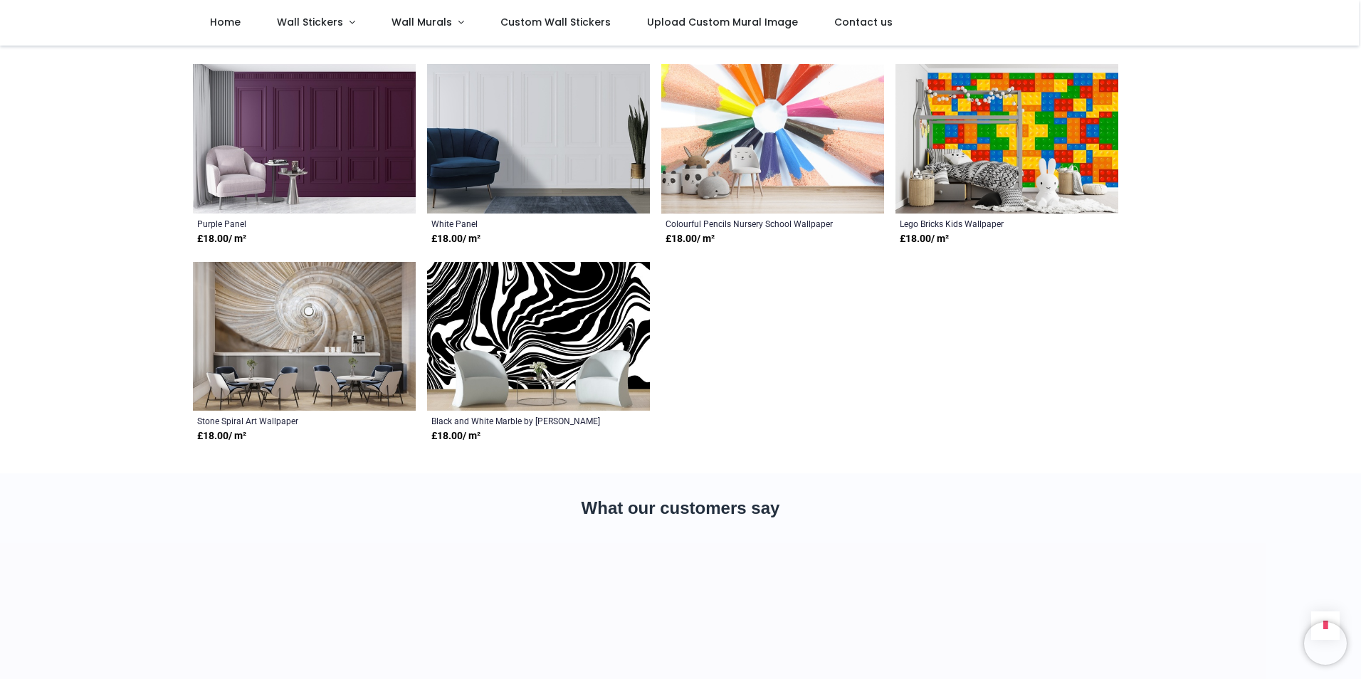
scroll to position [1851, 0]
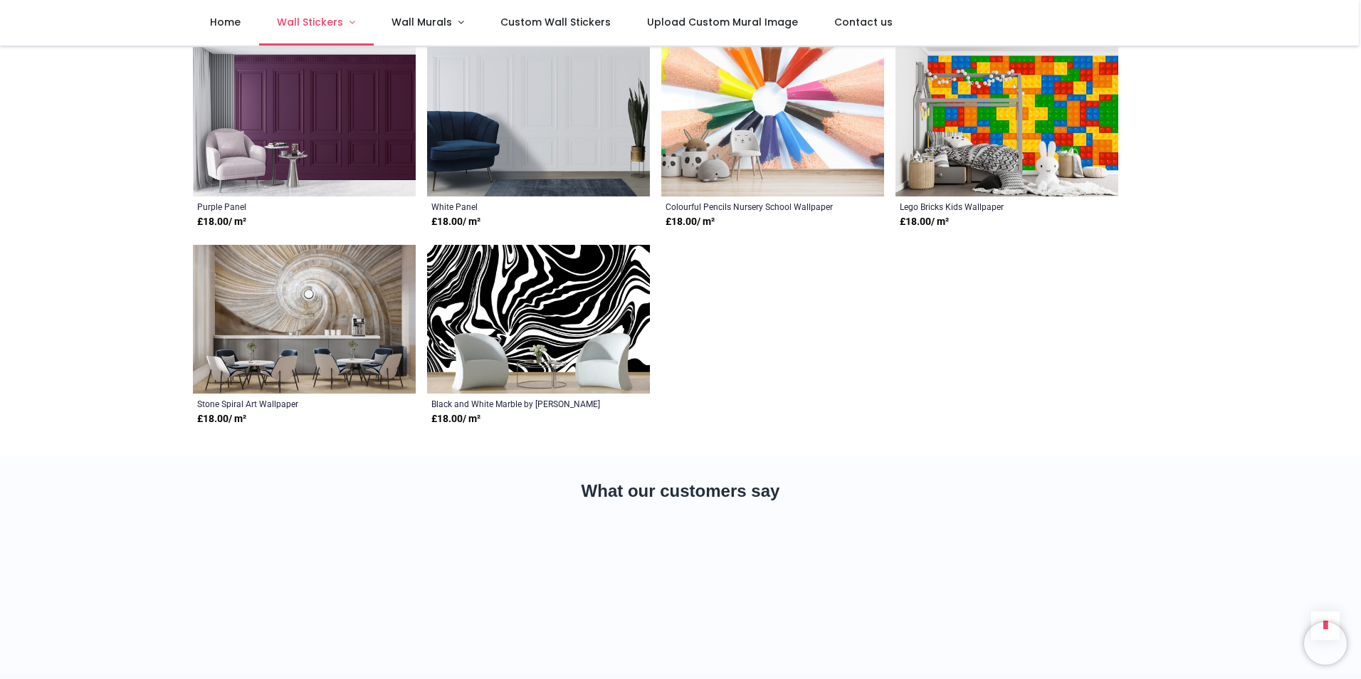
click at [320, 21] on span "Wall Stickers" at bounding box center [310, 22] width 66 height 14
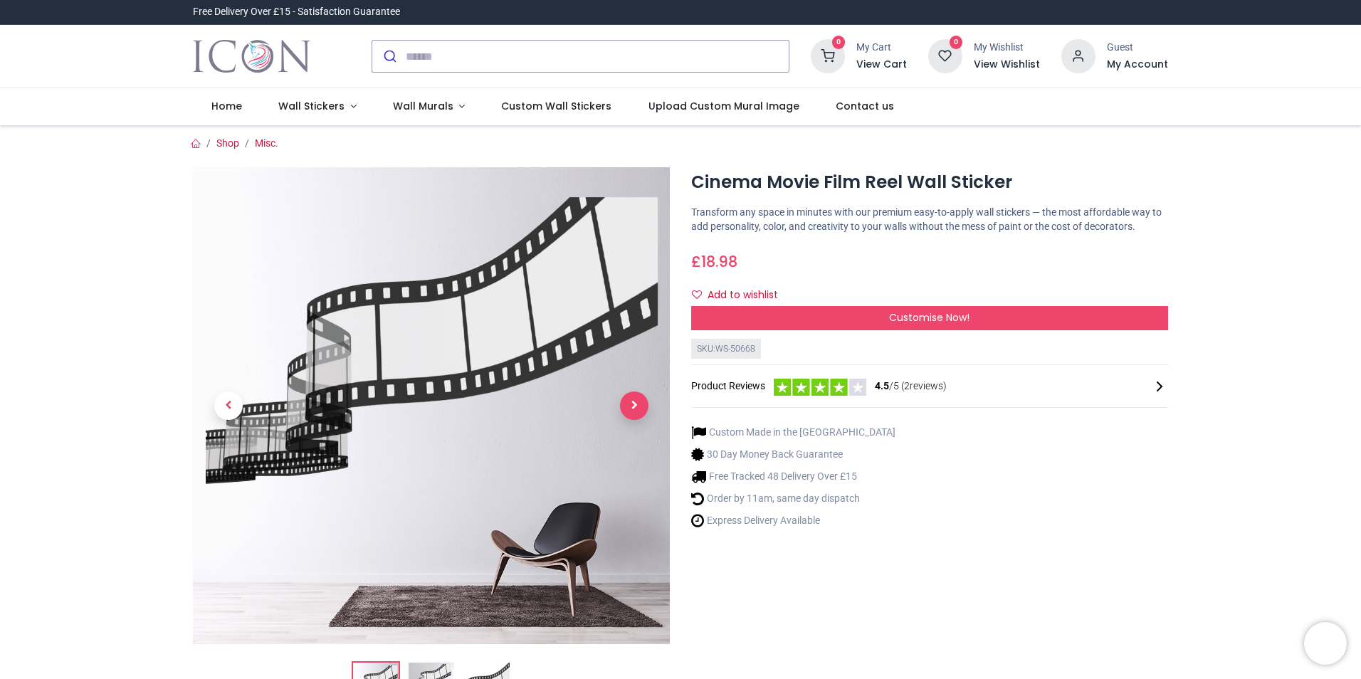
click at [631, 409] on span "Next" at bounding box center [634, 406] width 28 height 28
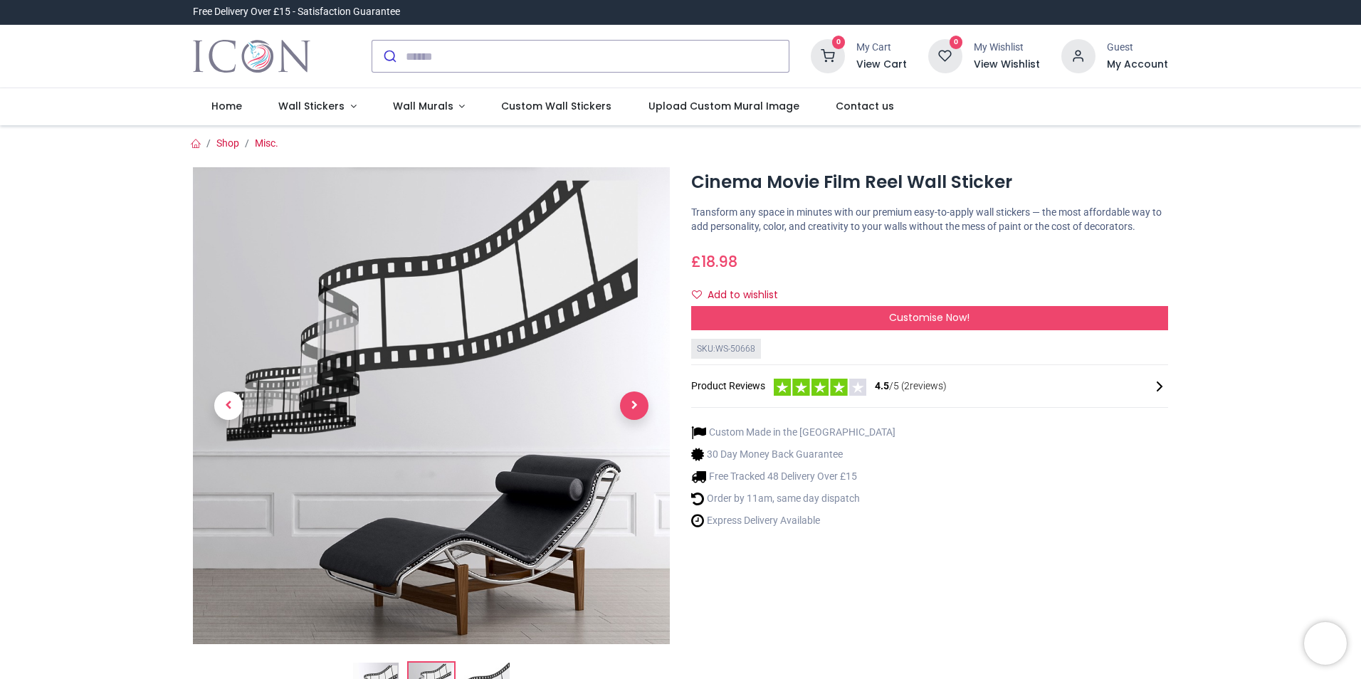
click at [631, 409] on span "Next" at bounding box center [634, 406] width 28 height 28
